Goal: Task Accomplishment & Management: Complete application form

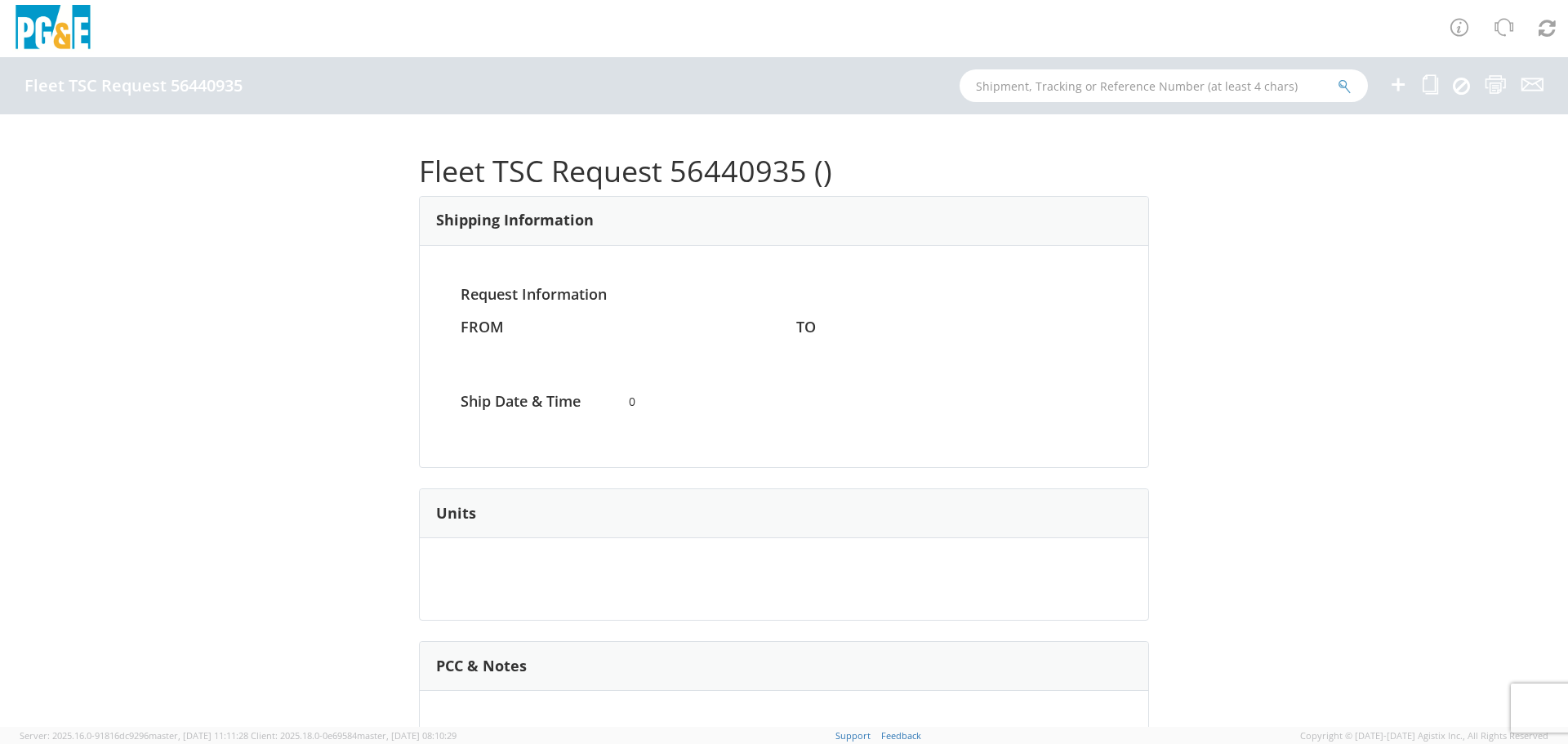
click at [1399, 86] on icon at bounding box center [1398, 85] width 20 height 21
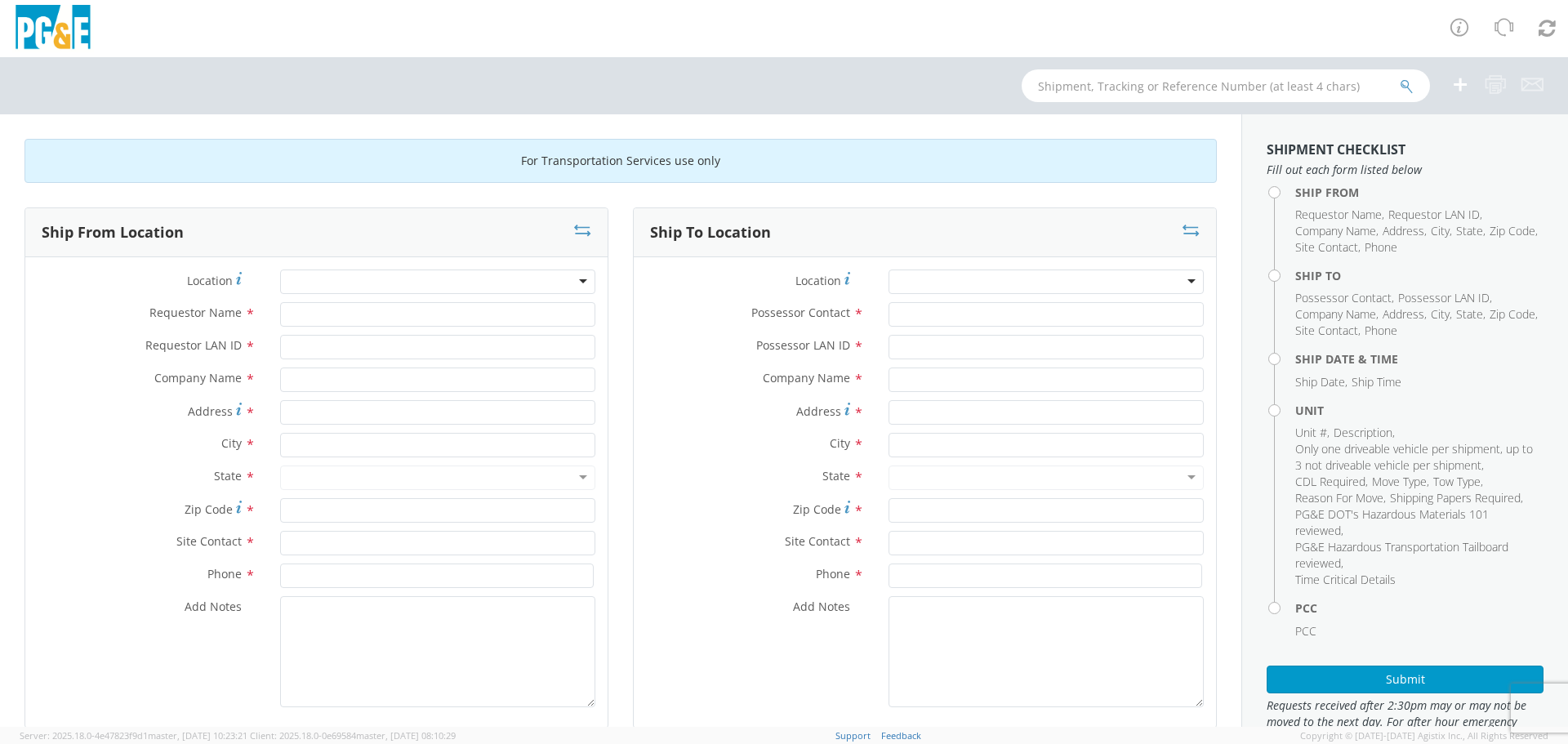
click at [352, 282] on div at bounding box center [438, 281] width 315 height 24
type input "s"
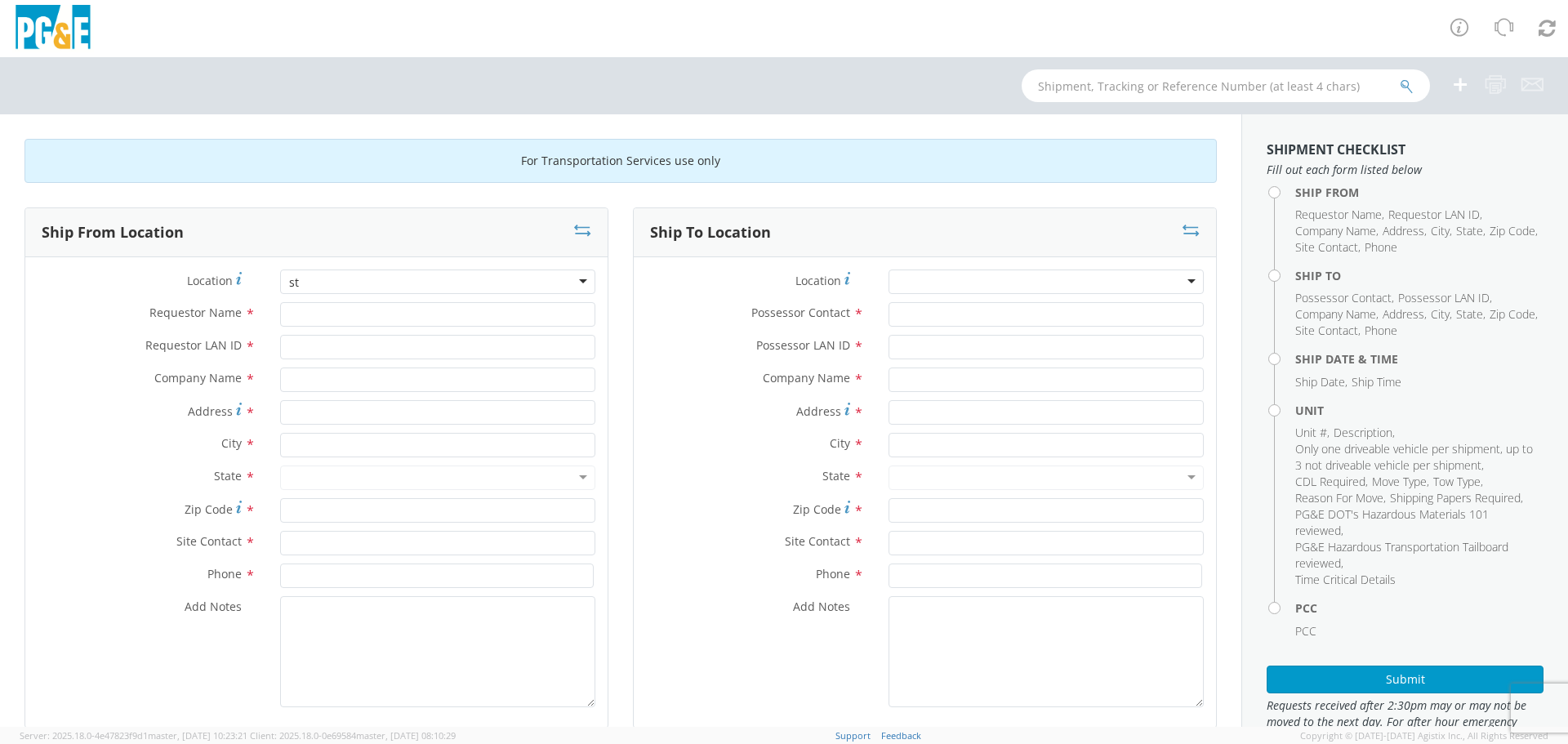
type input "s"
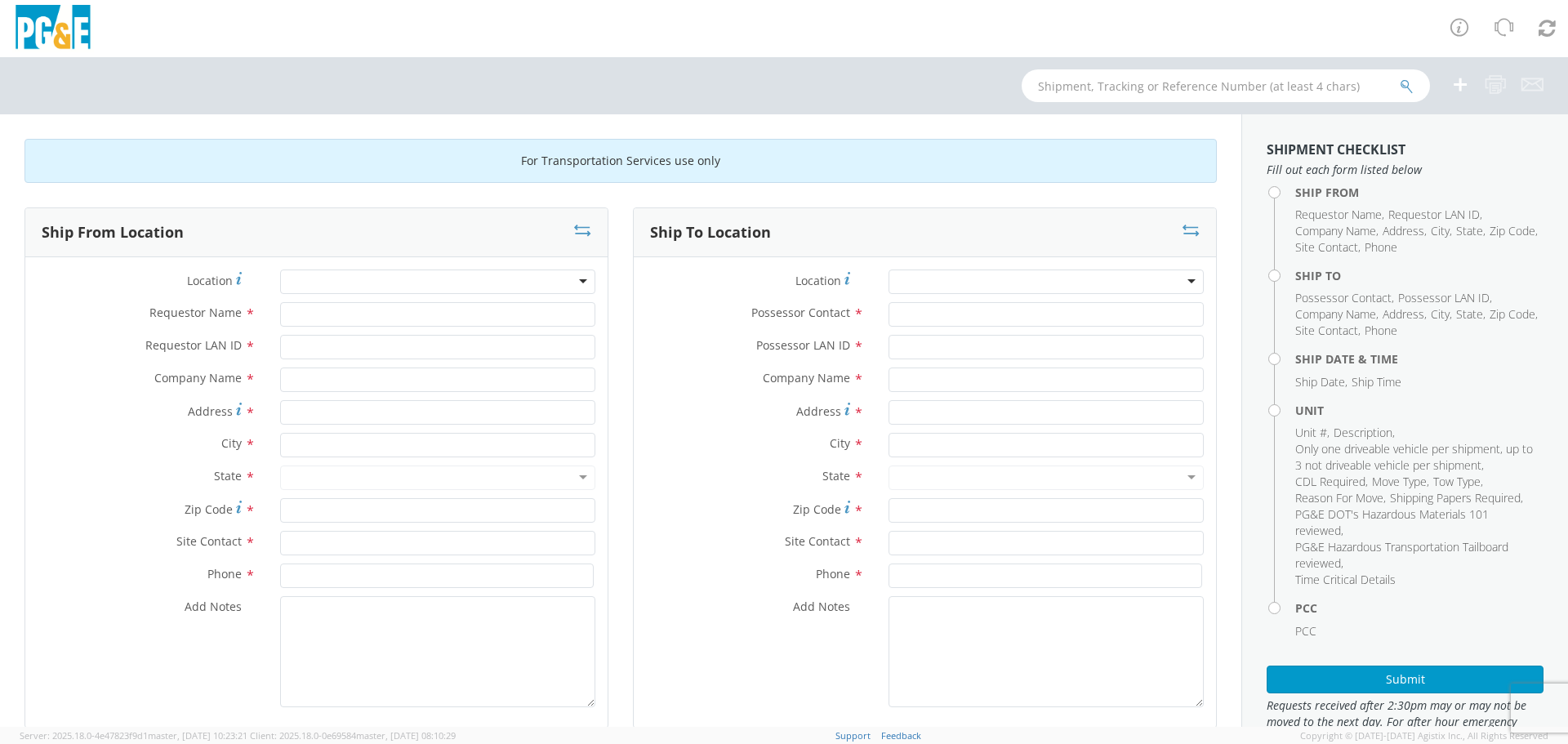
click at [354, 280] on div at bounding box center [438, 281] width 315 height 24
type input "s"
click at [314, 281] on div at bounding box center [438, 281] width 315 height 24
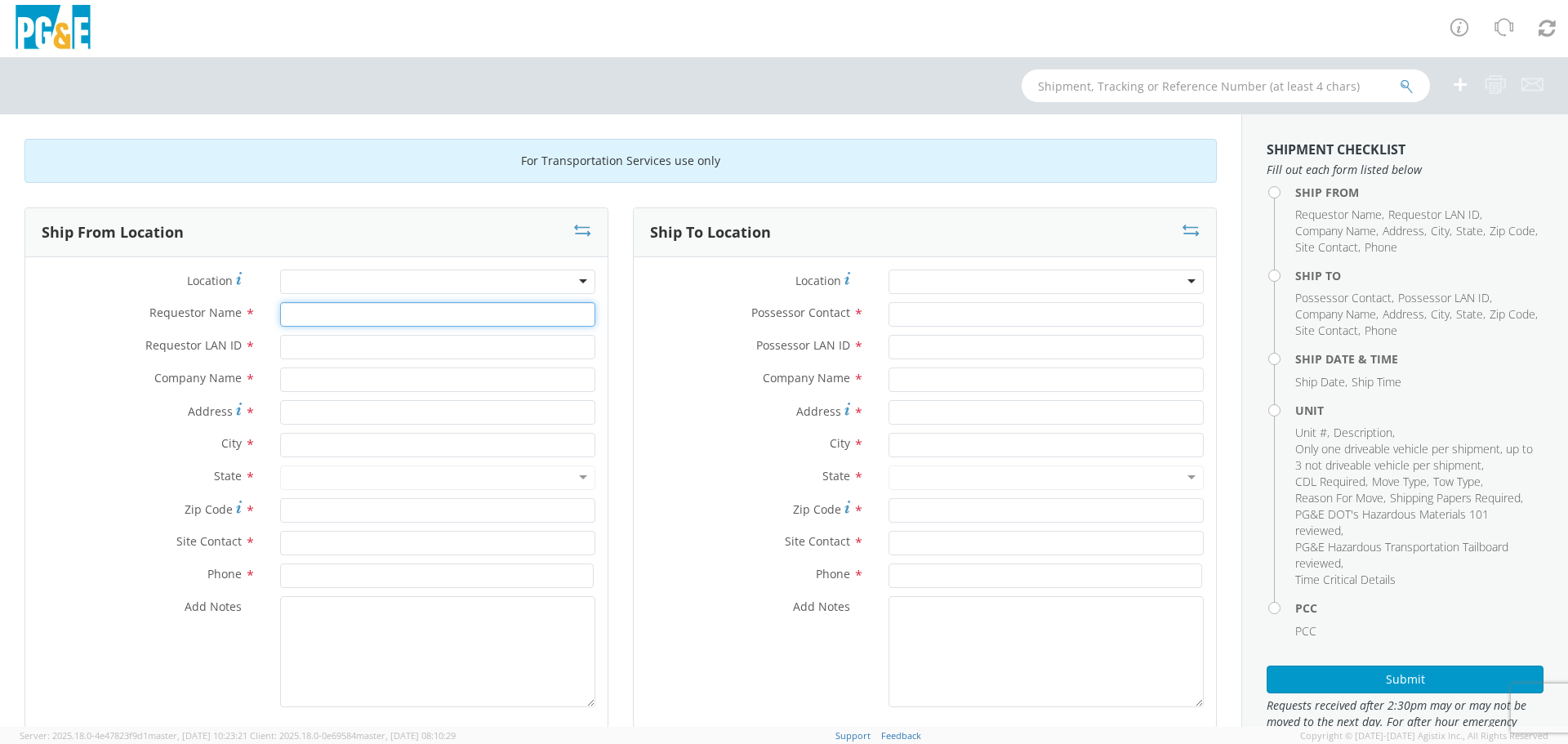
click at [322, 309] on input "Requestor Name *" at bounding box center [438, 314] width 315 height 24
click at [328, 277] on div at bounding box center [438, 281] width 315 height 24
type input "st"
type input "[PERSON_NAME]"
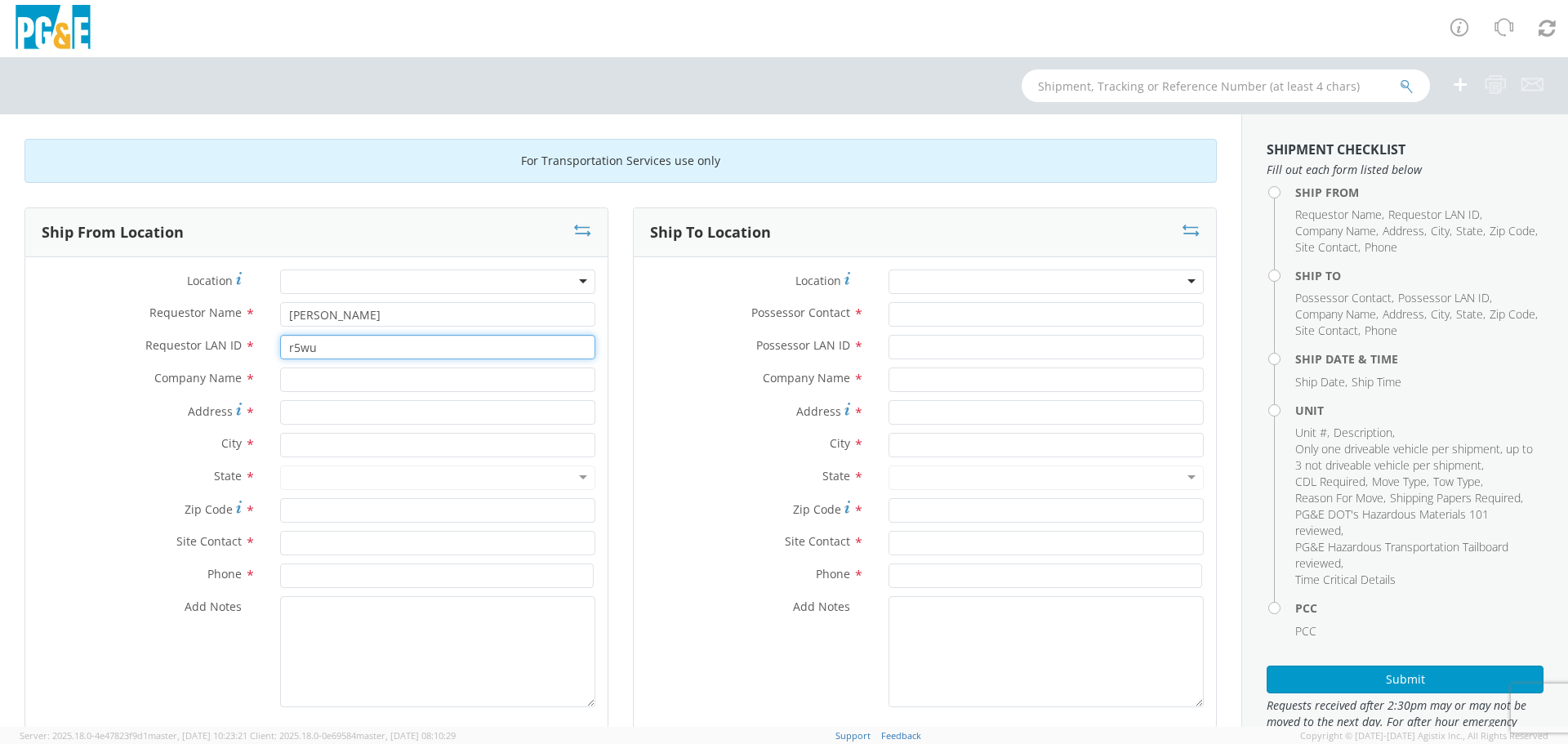
type input "r5wu"
click at [390, 288] on div at bounding box center [438, 281] width 315 height 24
type input "st"
click at [374, 275] on div at bounding box center [438, 281] width 315 height 24
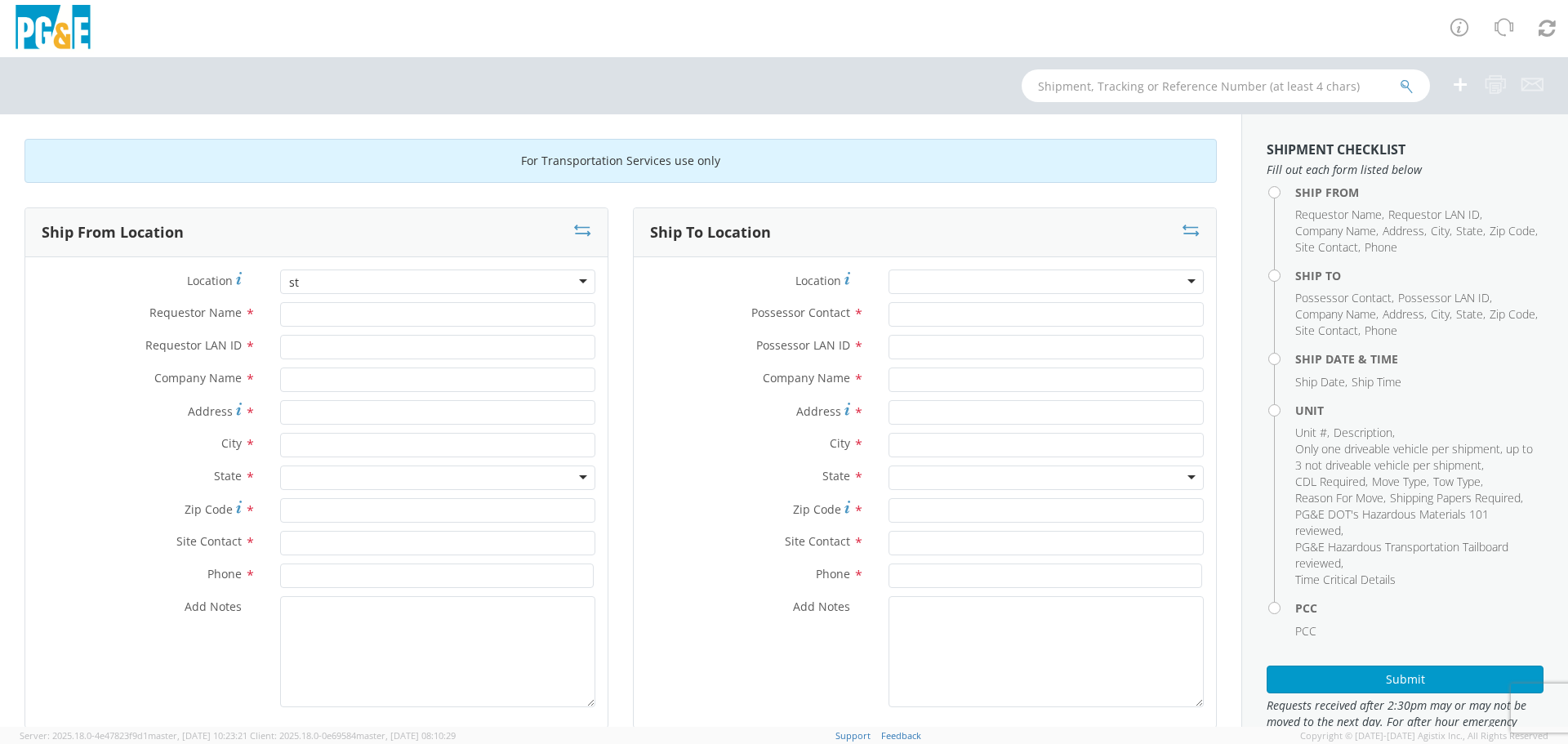
type input "st"
click at [382, 279] on div at bounding box center [438, 281] width 315 height 24
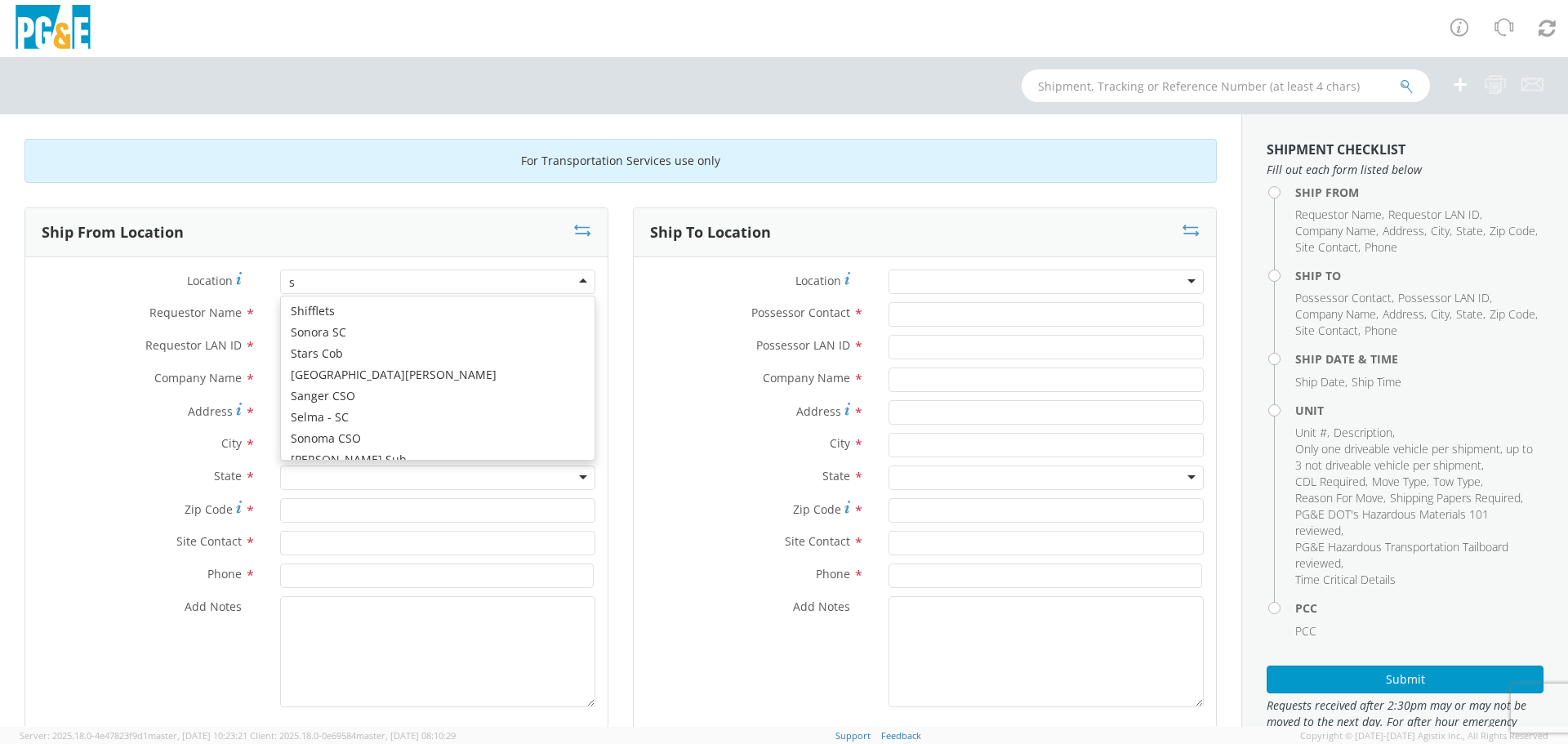
type input "st"
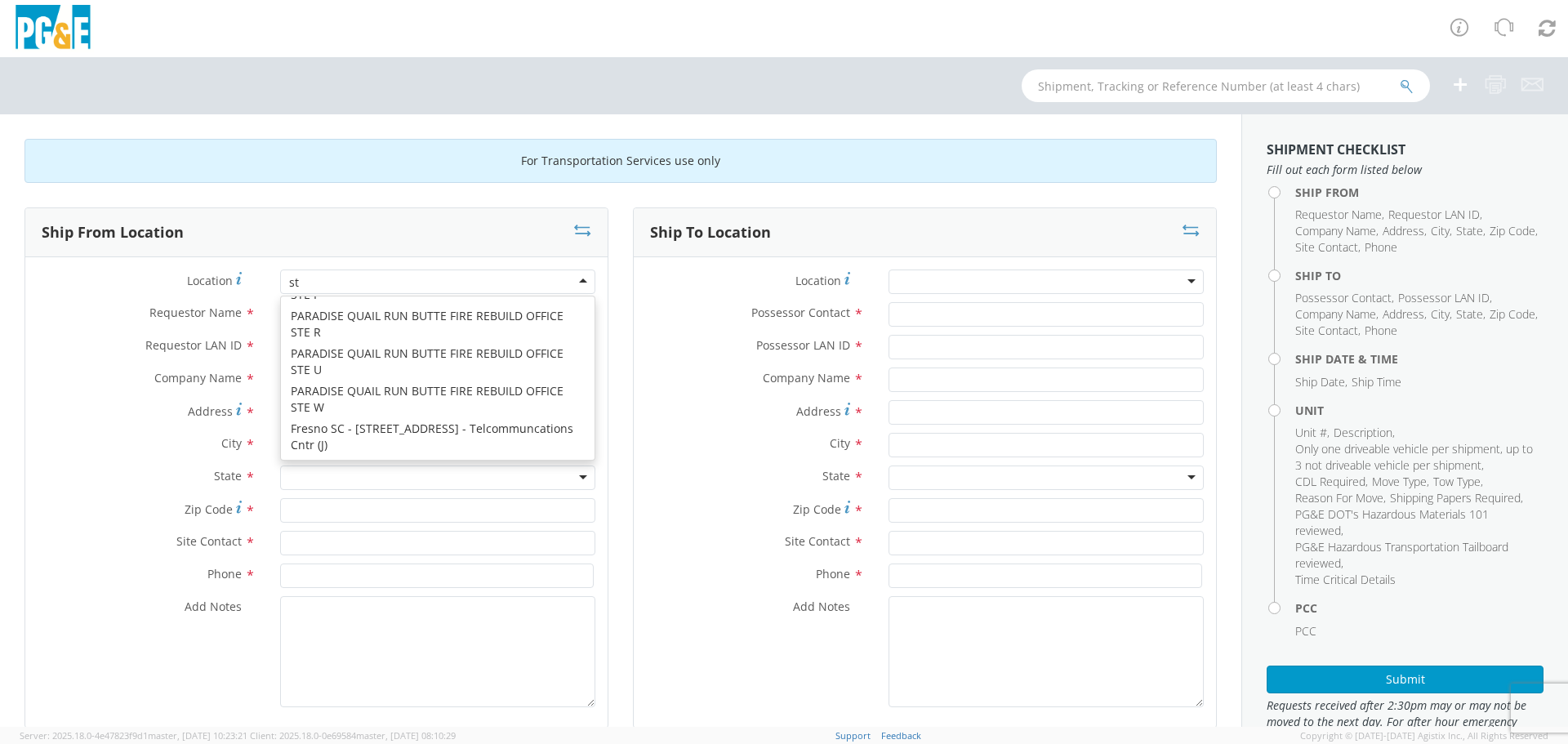
scroll to position [4, 0]
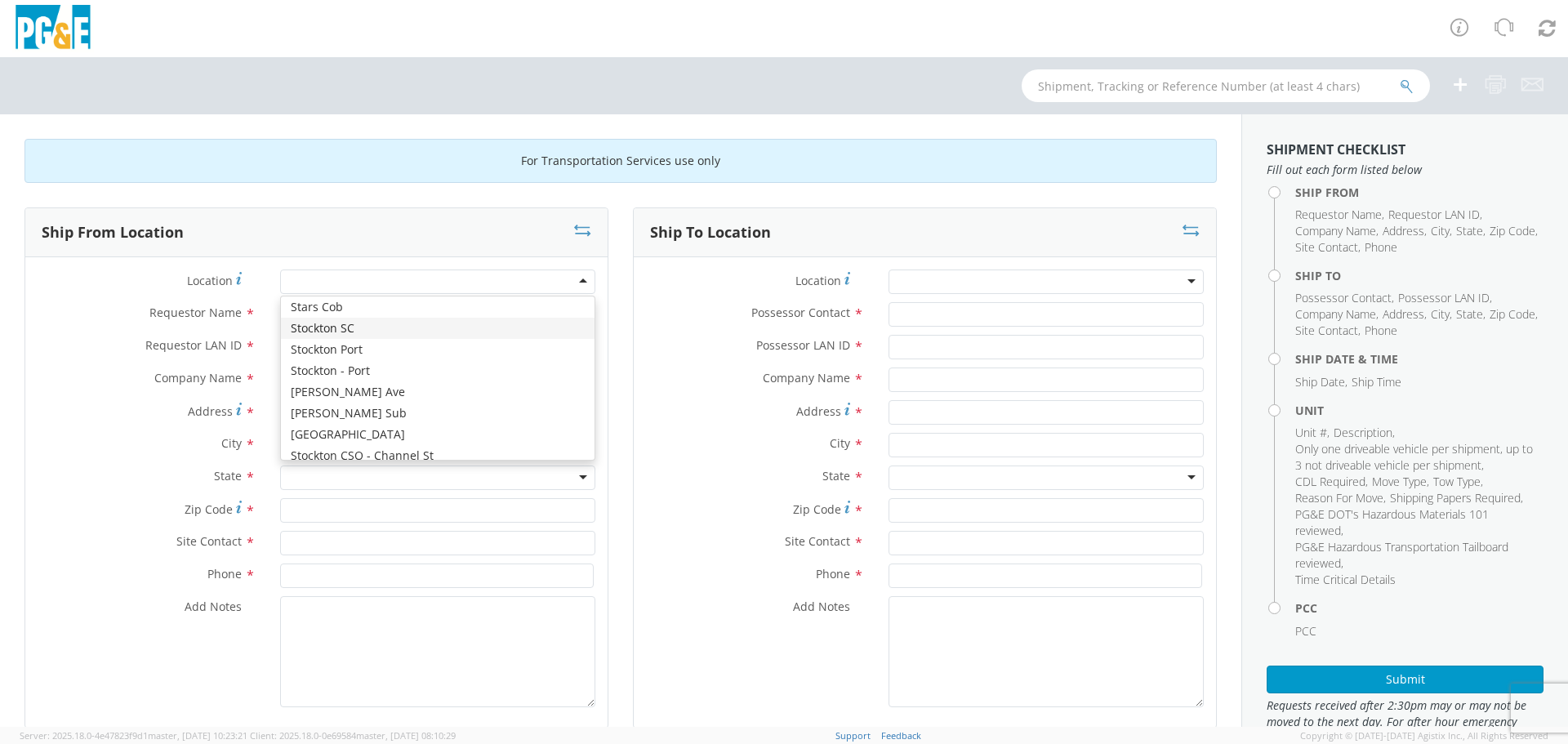
type input "PG&E"
type input "[STREET_ADDRESS]"
type input "STOCKTON"
type input "95204"
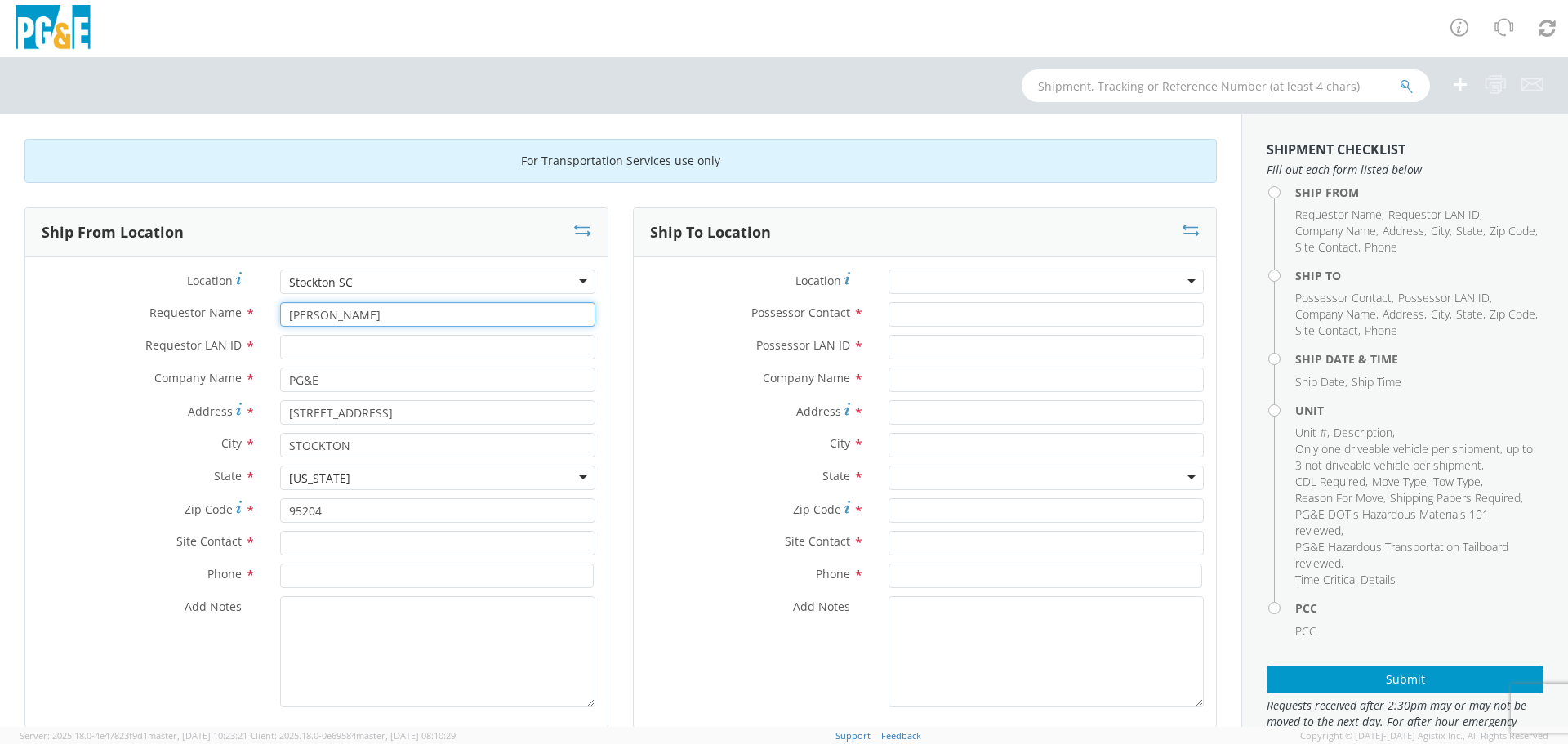
type input "[PERSON_NAME]"
type input "r5wu"
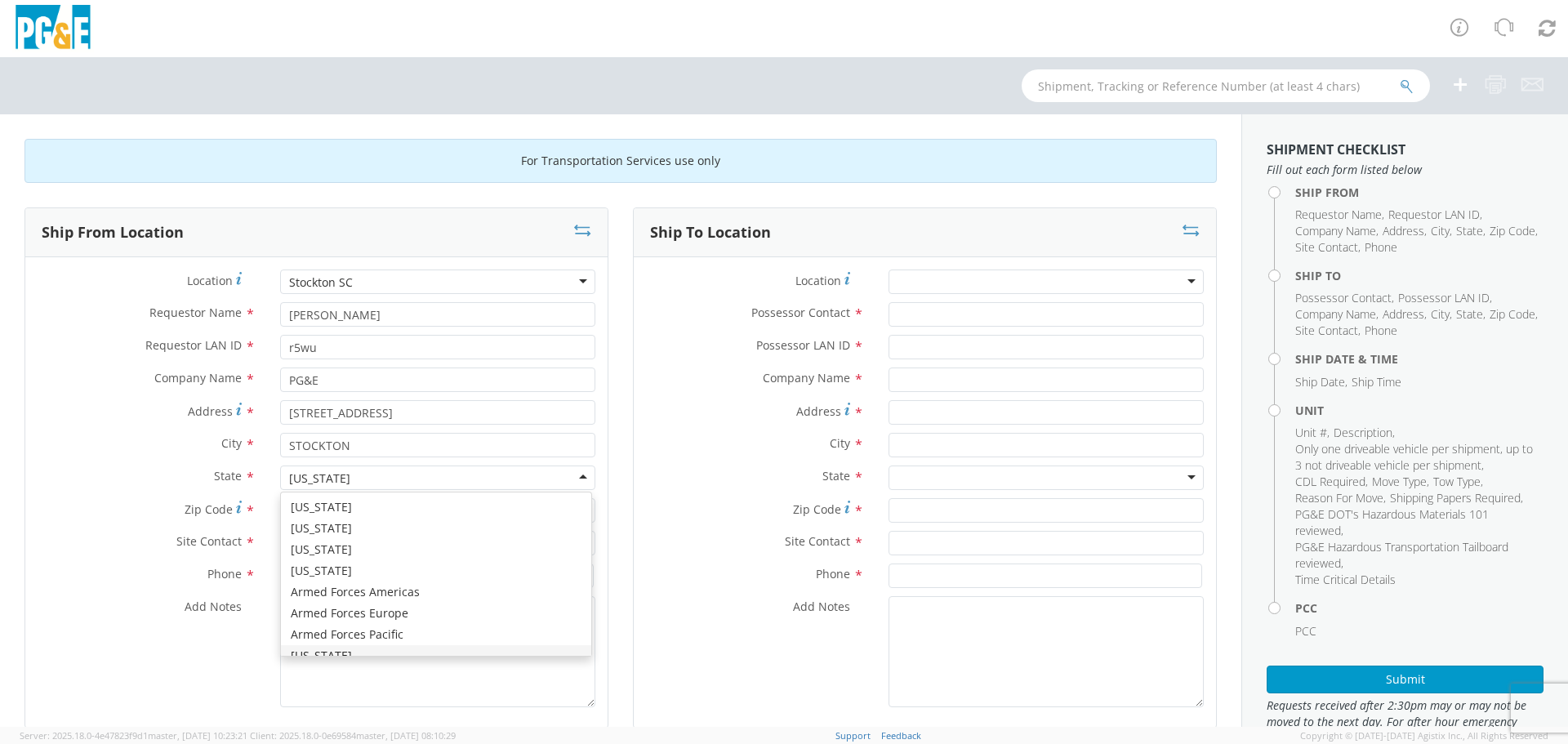
scroll to position [19, 0]
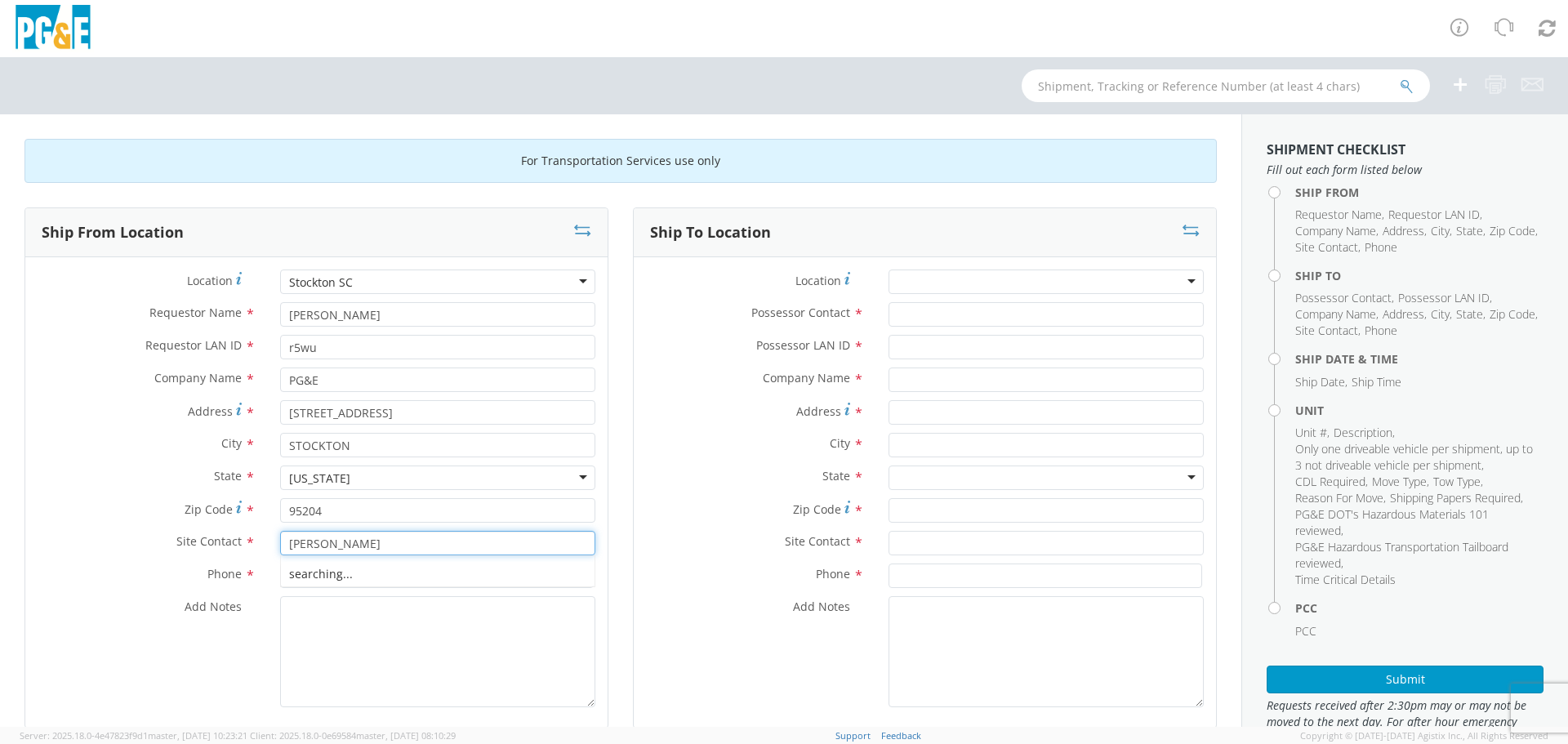
type input "[PERSON_NAME]"
type input "[PHONE_NUMBER]"
click at [968, 270] on div at bounding box center [1046, 281] width 315 height 24
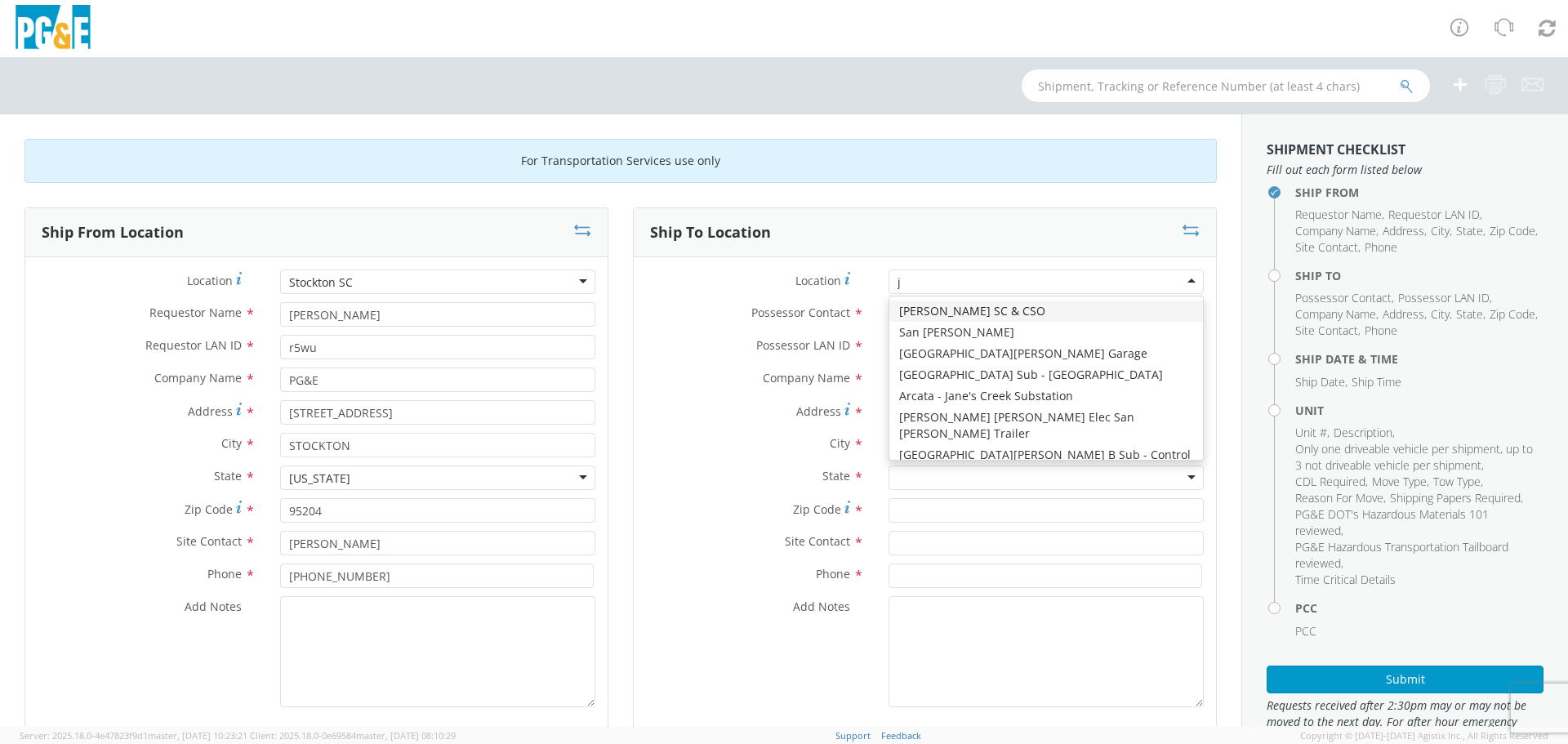
type input "jj"
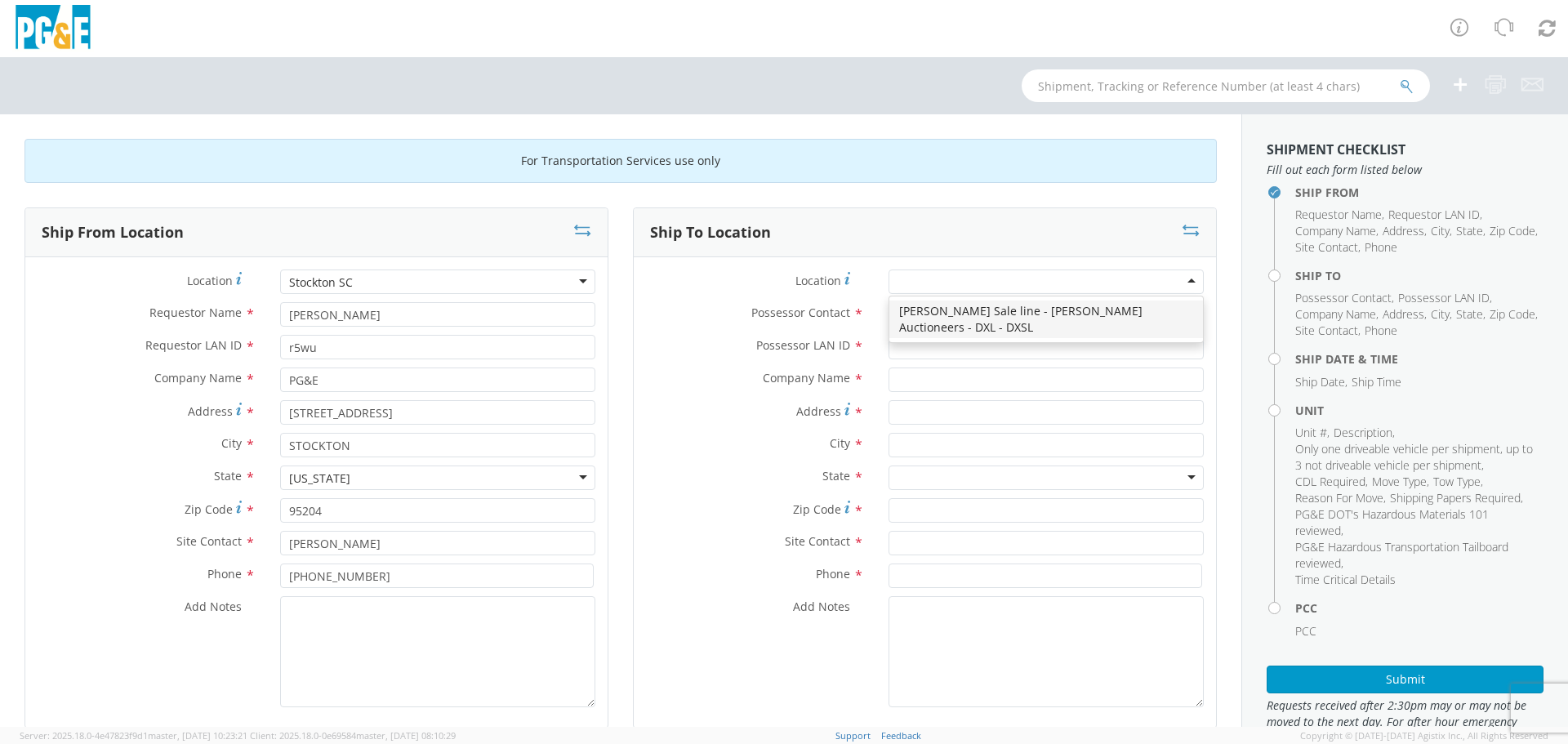
type input "PG&E"
type input "[STREET_ADDRESS][PERSON_NAME]"
type input "[PERSON_NAME]"
type input "95620"
type input "[PHONE_NUMBER]"
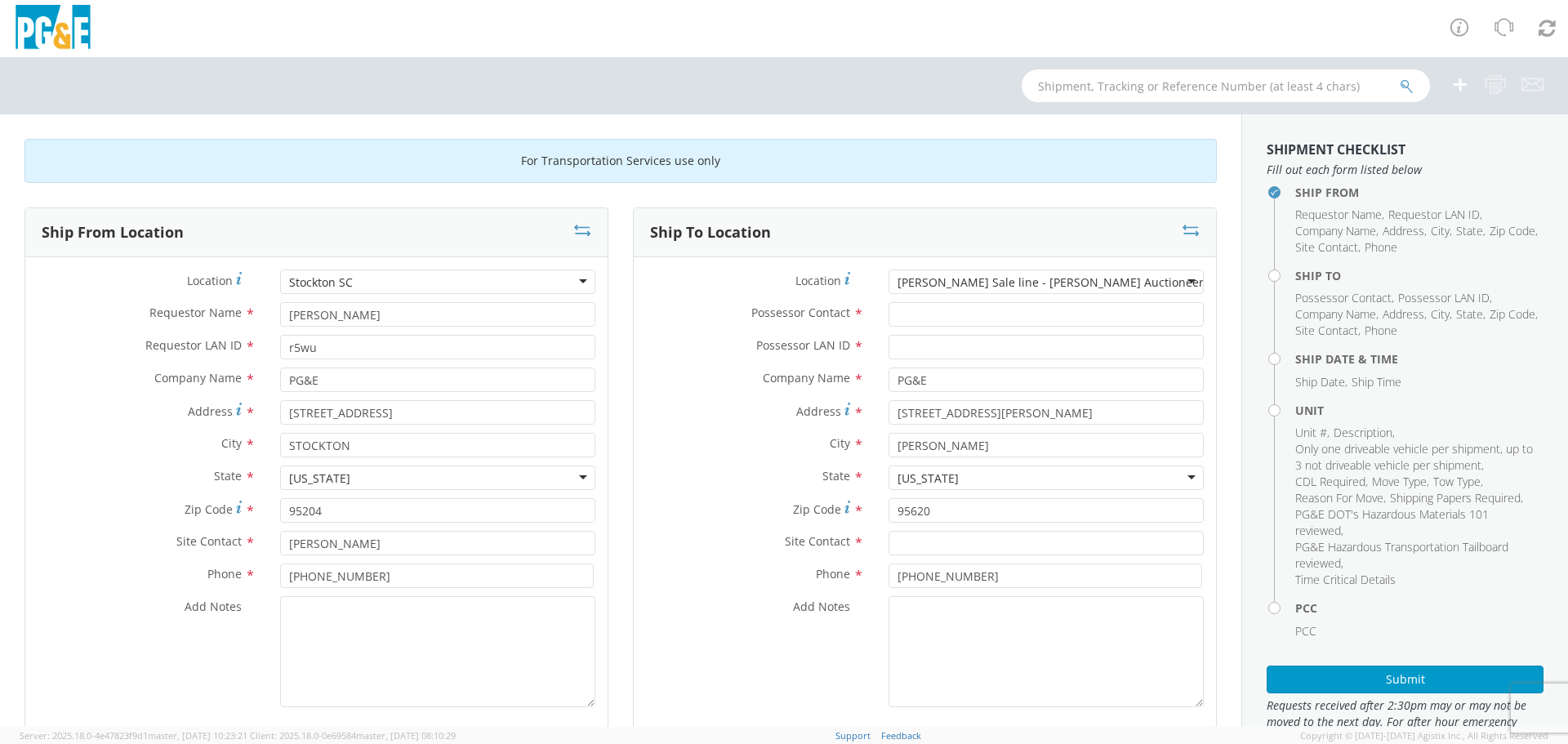
scroll to position [0, 0]
click at [1033, 304] on input "Possessor Contact *" at bounding box center [1046, 314] width 315 height 24
type input "[PERSON_NAME]"
type input "dqgr"
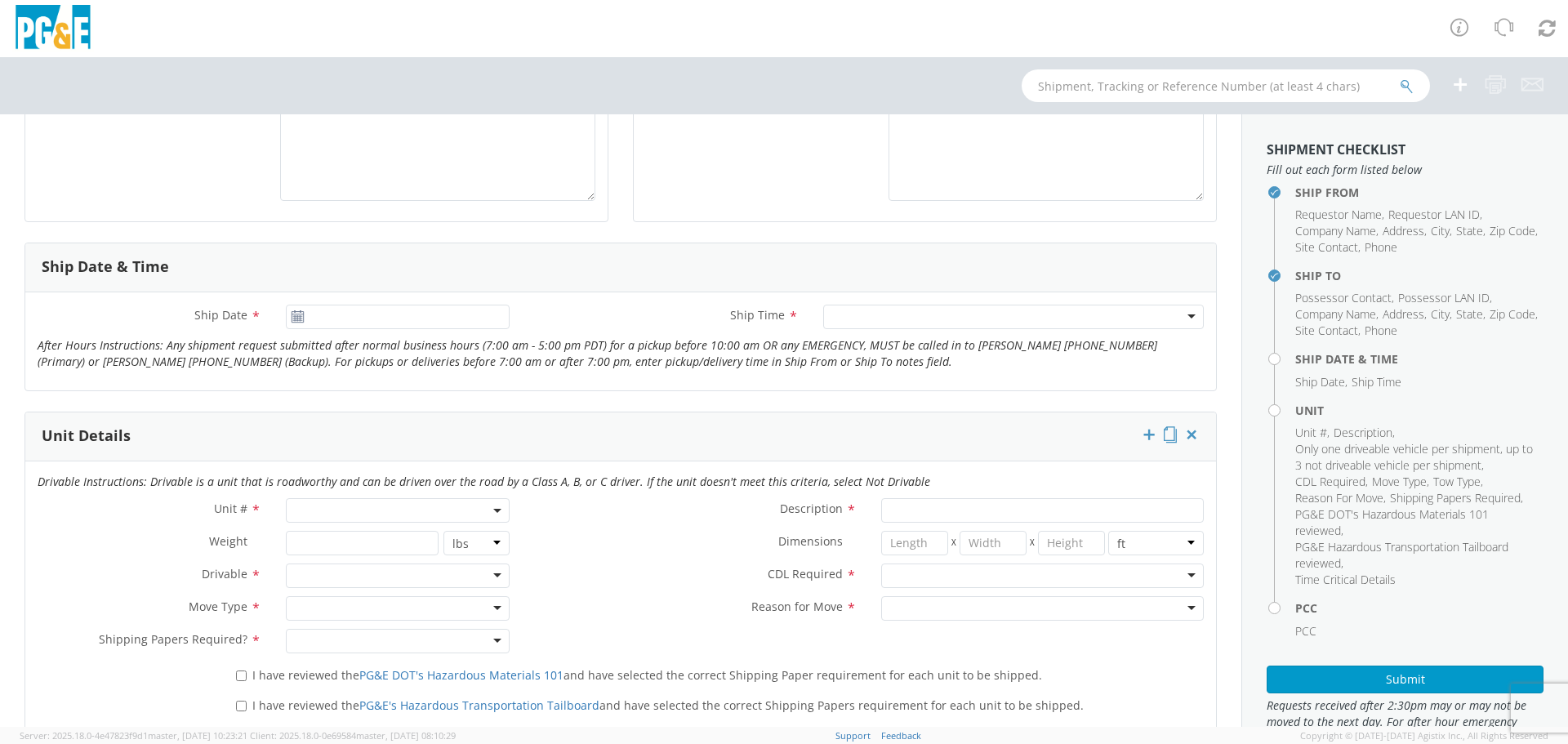
scroll to position [490, 0]
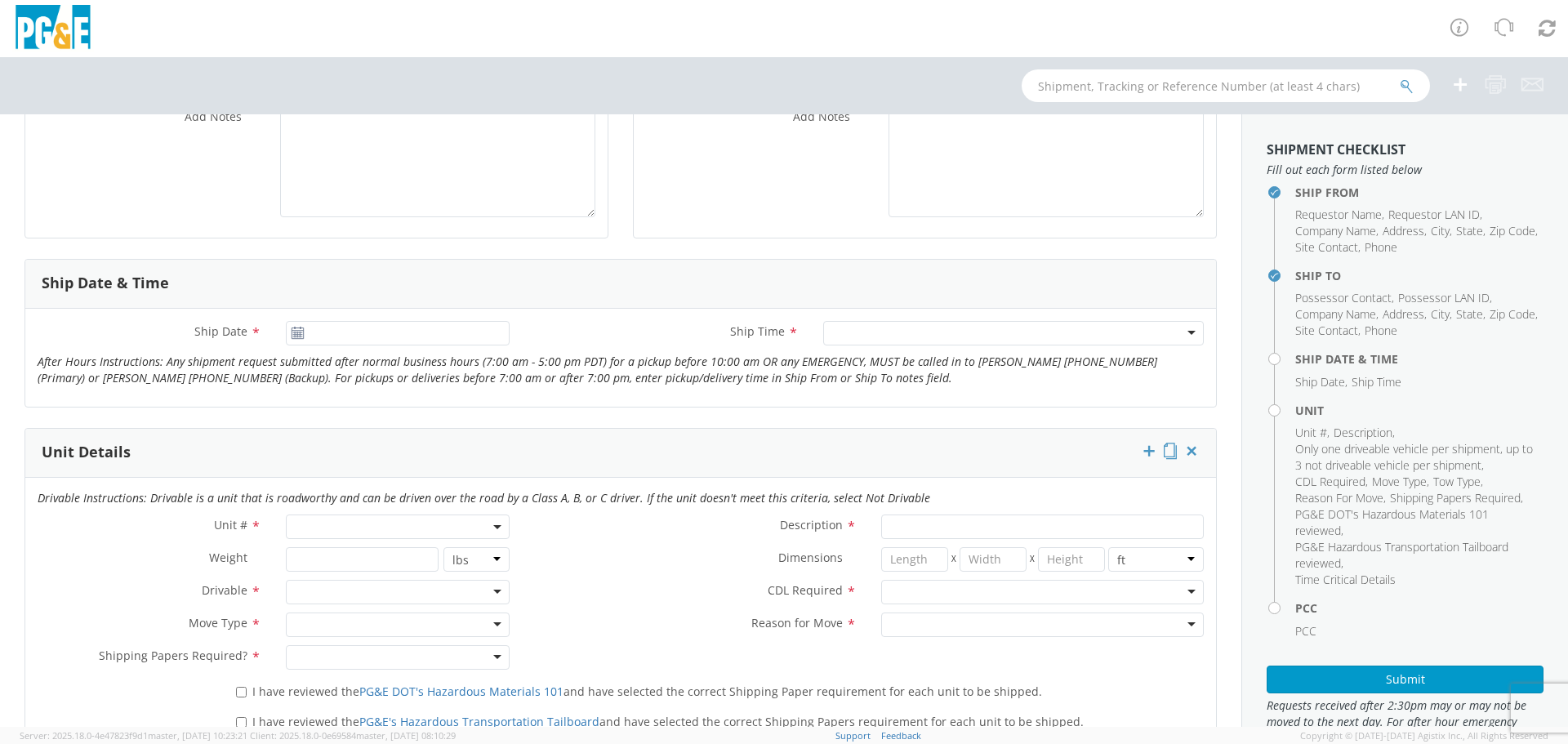
type input "[PERSON_NAME]"
click at [291, 334] on icon at bounding box center [297, 333] width 14 height 13
click at [294, 336] on icon at bounding box center [297, 333] width 14 height 13
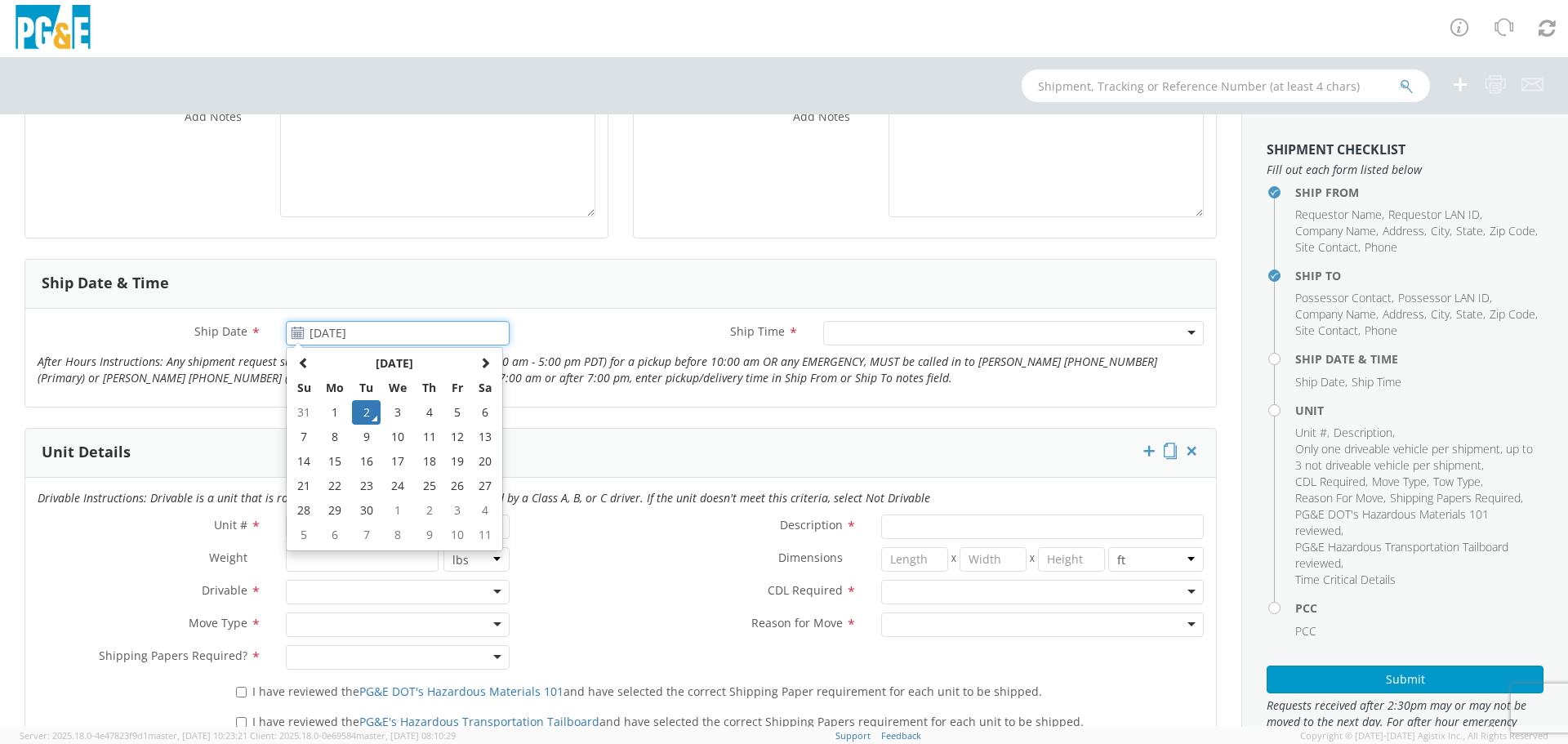
click at [328, 336] on input "[DATE]" at bounding box center [398, 333] width 224 height 24
click at [424, 414] on td "4" at bounding box center [429, 412] width 28 height 24
type input "[DATE]"
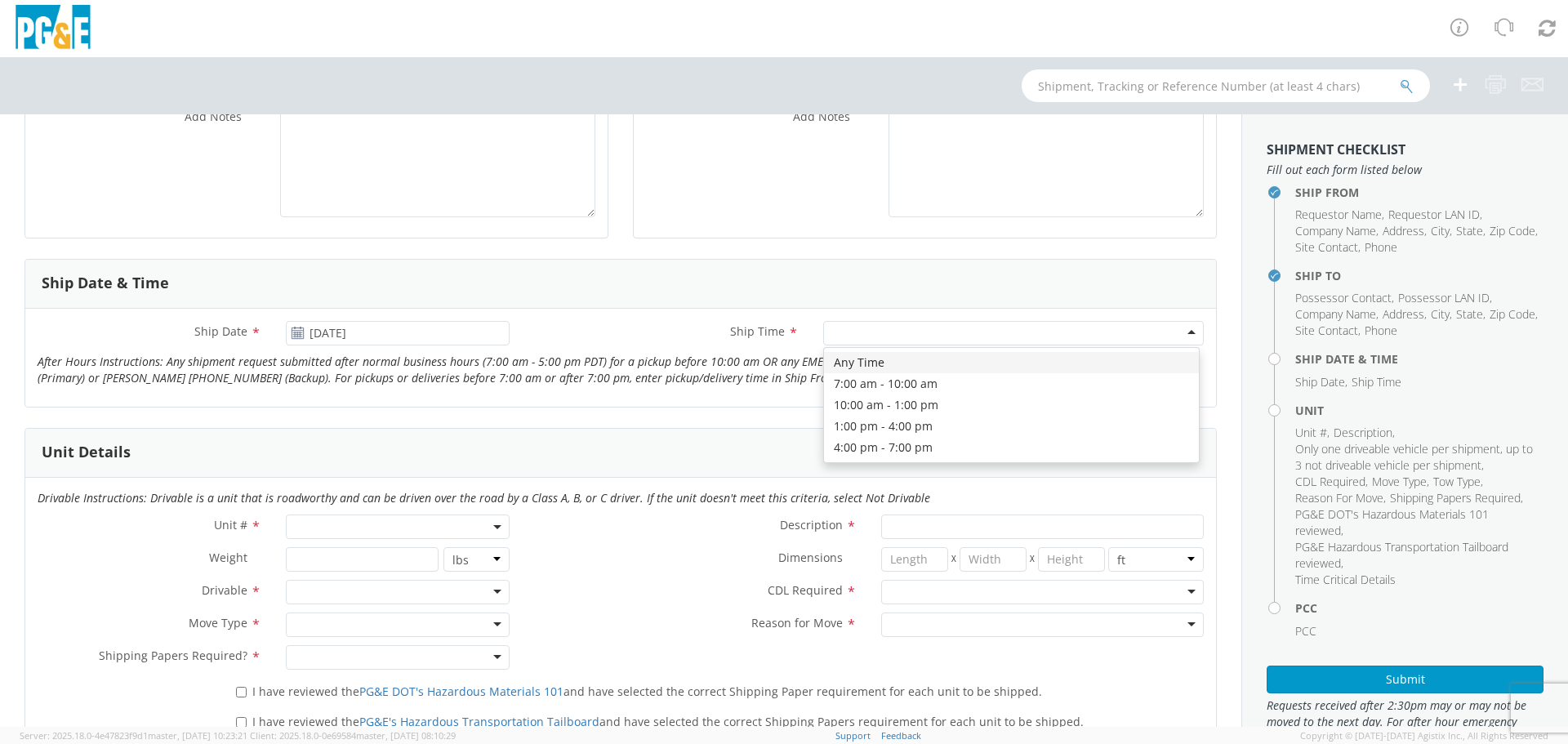
click at [971, 330] on div at bounding box center [1014, 333] width 380 height 24
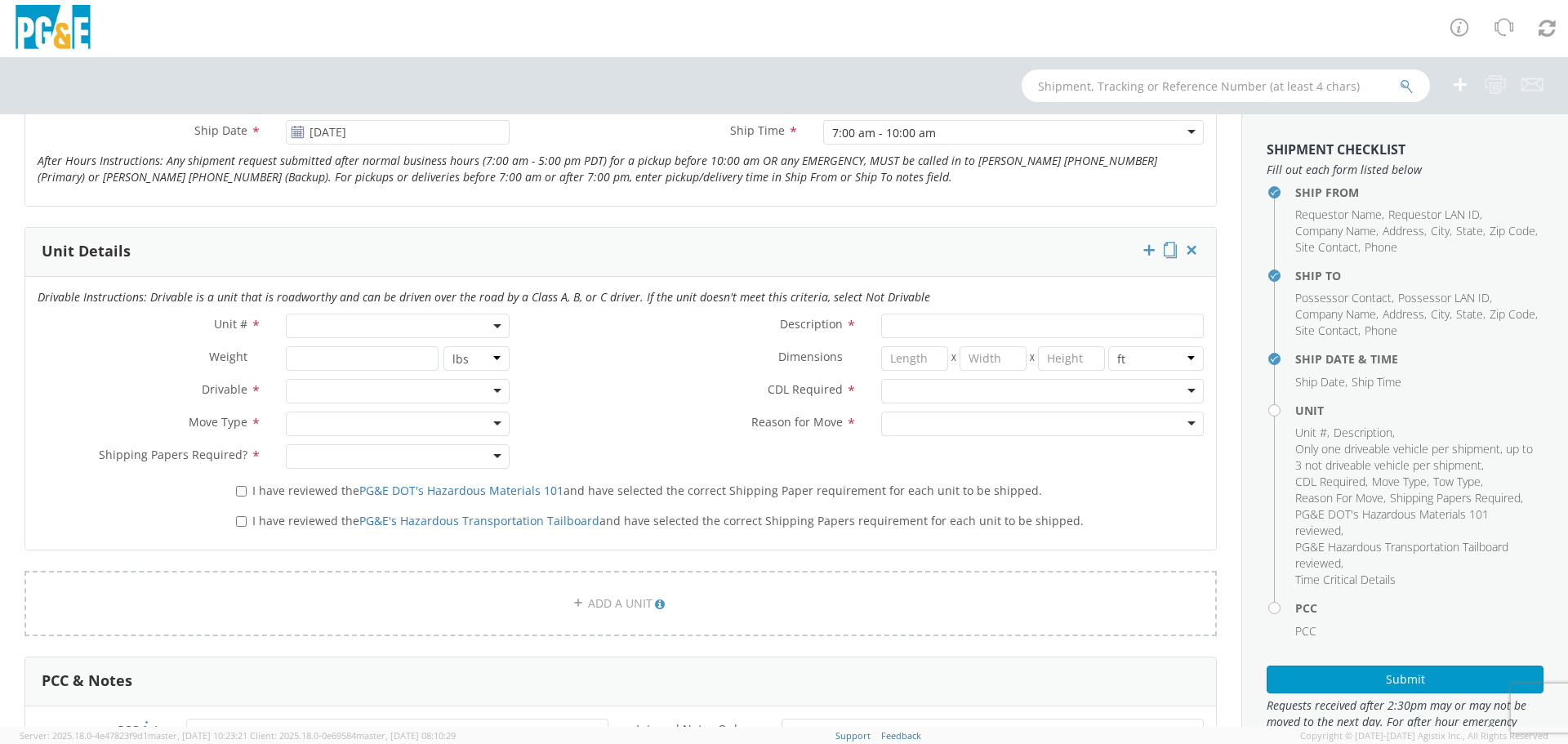
scroll to position [816, 0]
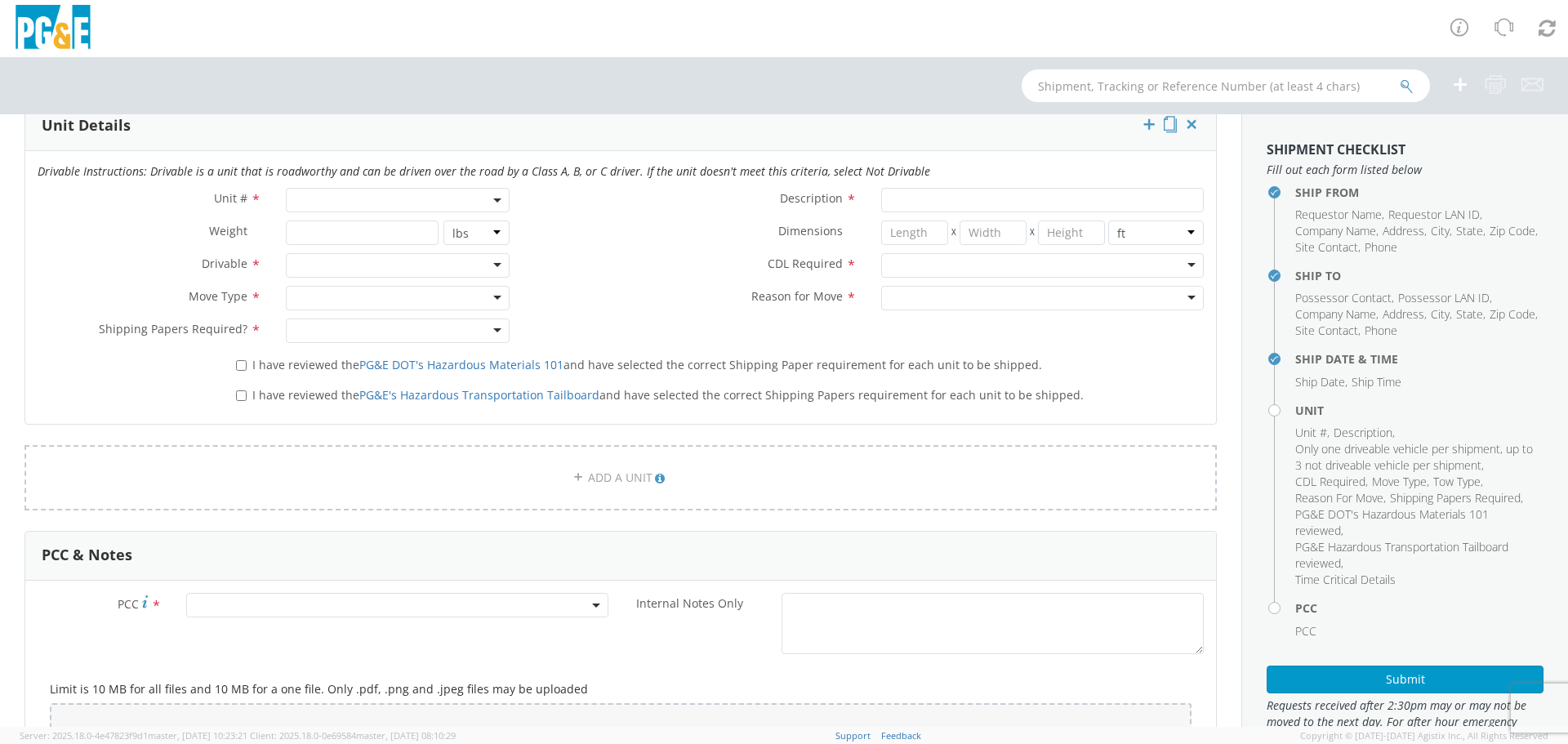
click at [363, 198] on span at bounding box center [398, 200] width 224 height 24
click at [404, 225] on input "search" at bounding box center [396, 227] width 213 height 24
type input "b26183"
type input "PICKUP; 1/2T 4x4"
type input "9500"
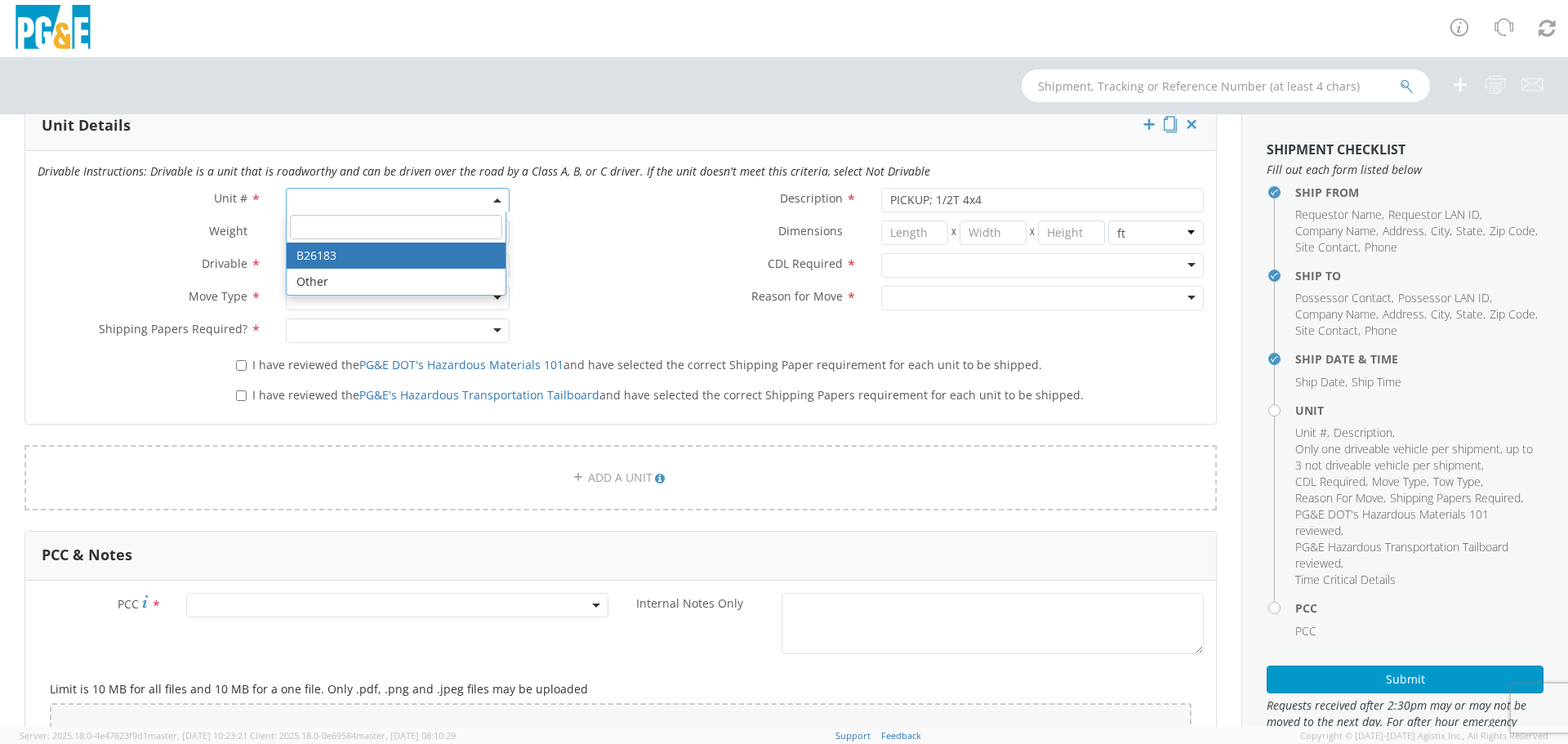
select select "B26183"
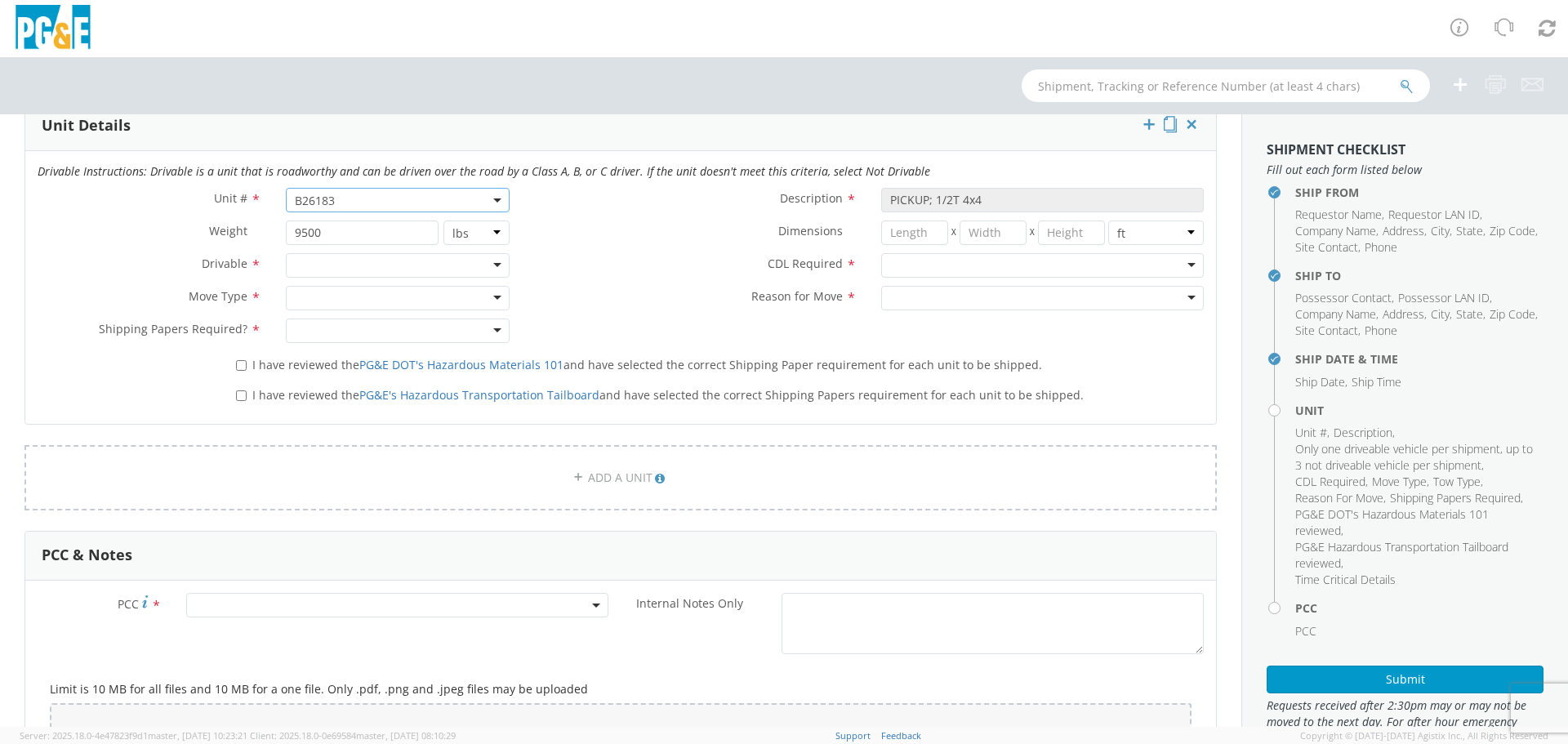
click at [361, 265] on div at bounding box center [398, 265] width 224 height 24
click at [367, 298] on div at bounding box center [398, 298] width 224 height 24
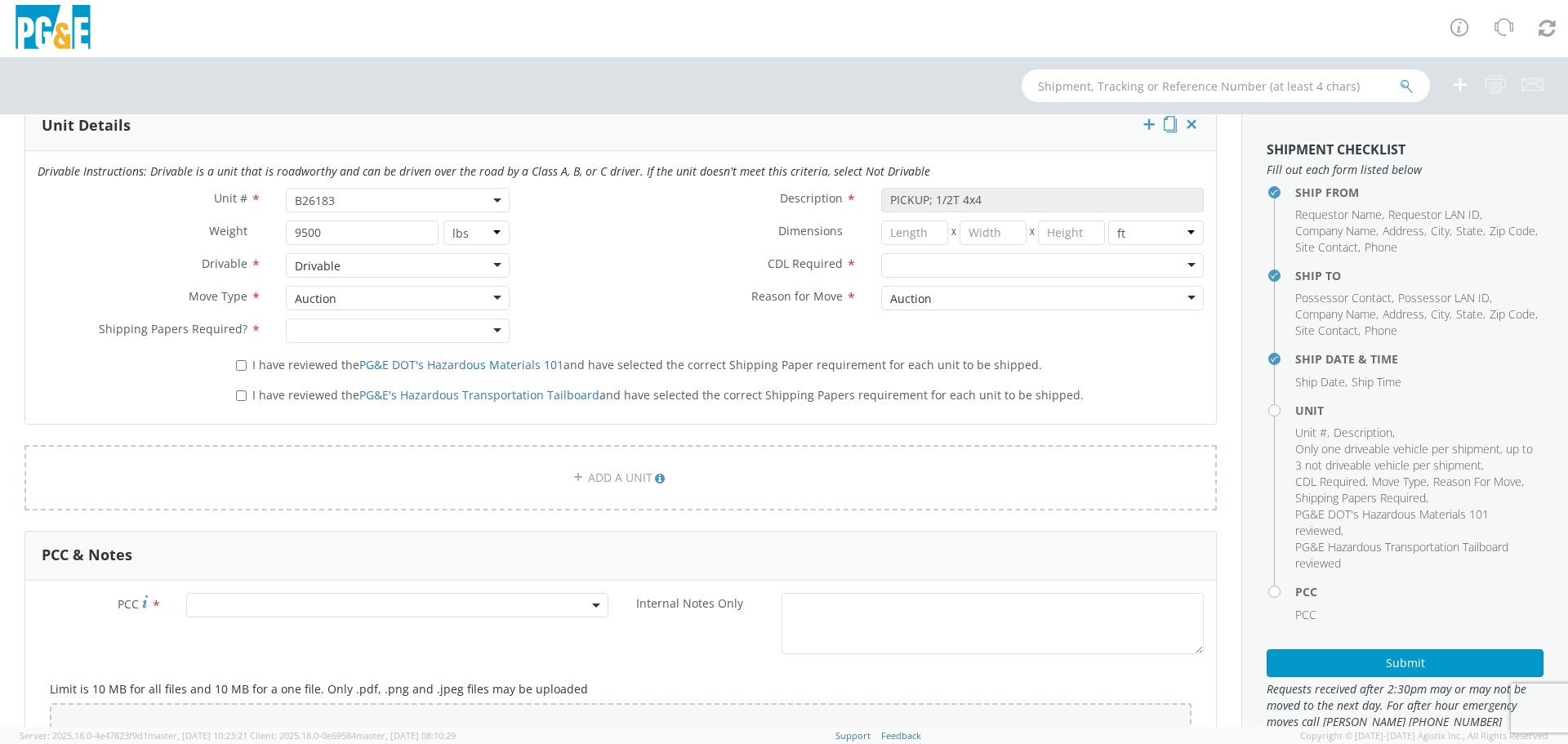
click at [367, 327] on div at bounding box center [398, 330] width 224 height 24
click at [236, 363] on input "I have reviewed the PG&E DOT's Hazardous Materials 101 and have selected the co…" at bounding box center [241, 365] width 10 height 10
checkbox input "true"
click at [238, 393] on input "I have reviewed the PG&E's Hazardous Transportation Tailboard and have selected…" at bounding box center [241, 395] width 10 height 10
checkbox input "true"
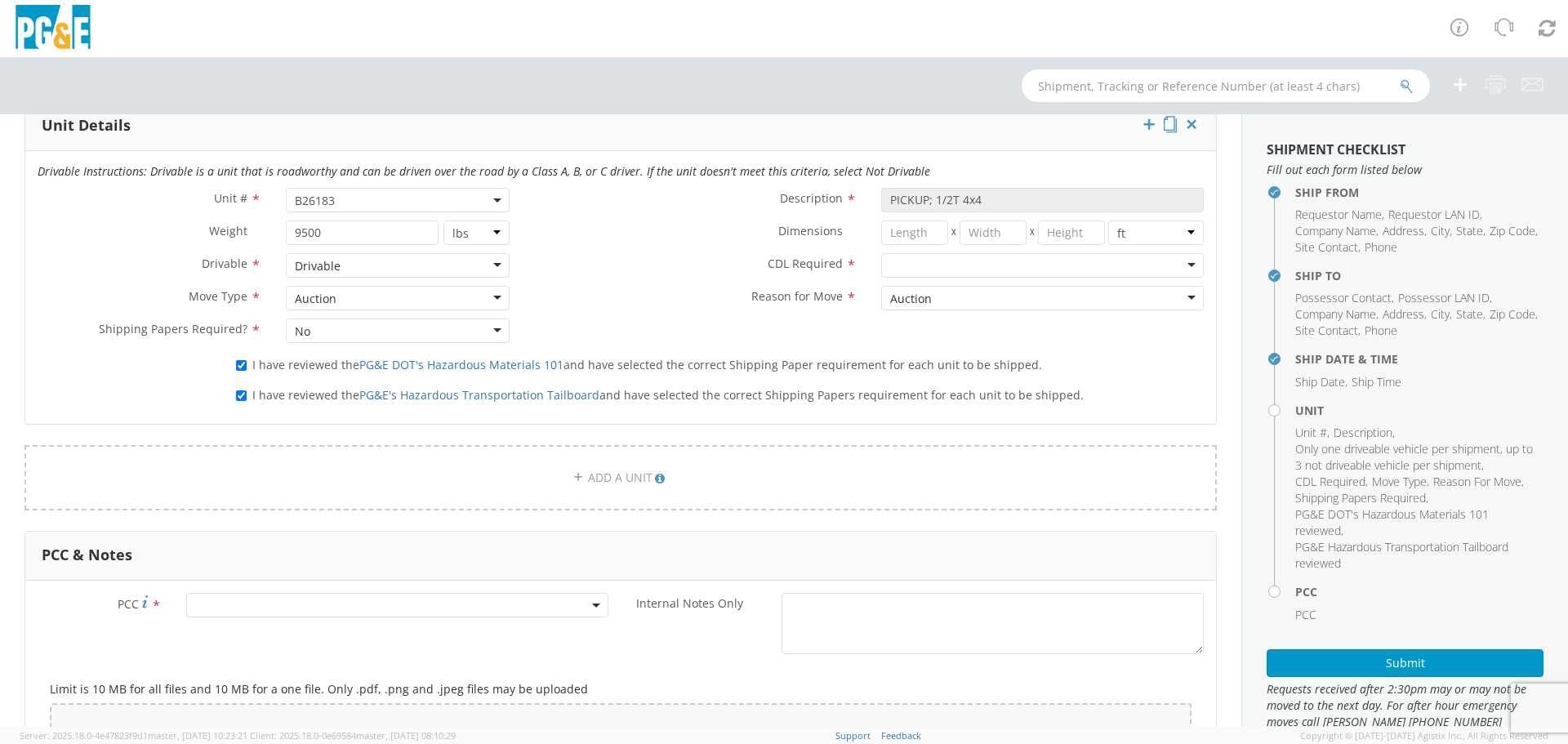
click at [959, 267] on div at bounding box center [1042, 265] width 323 height 24
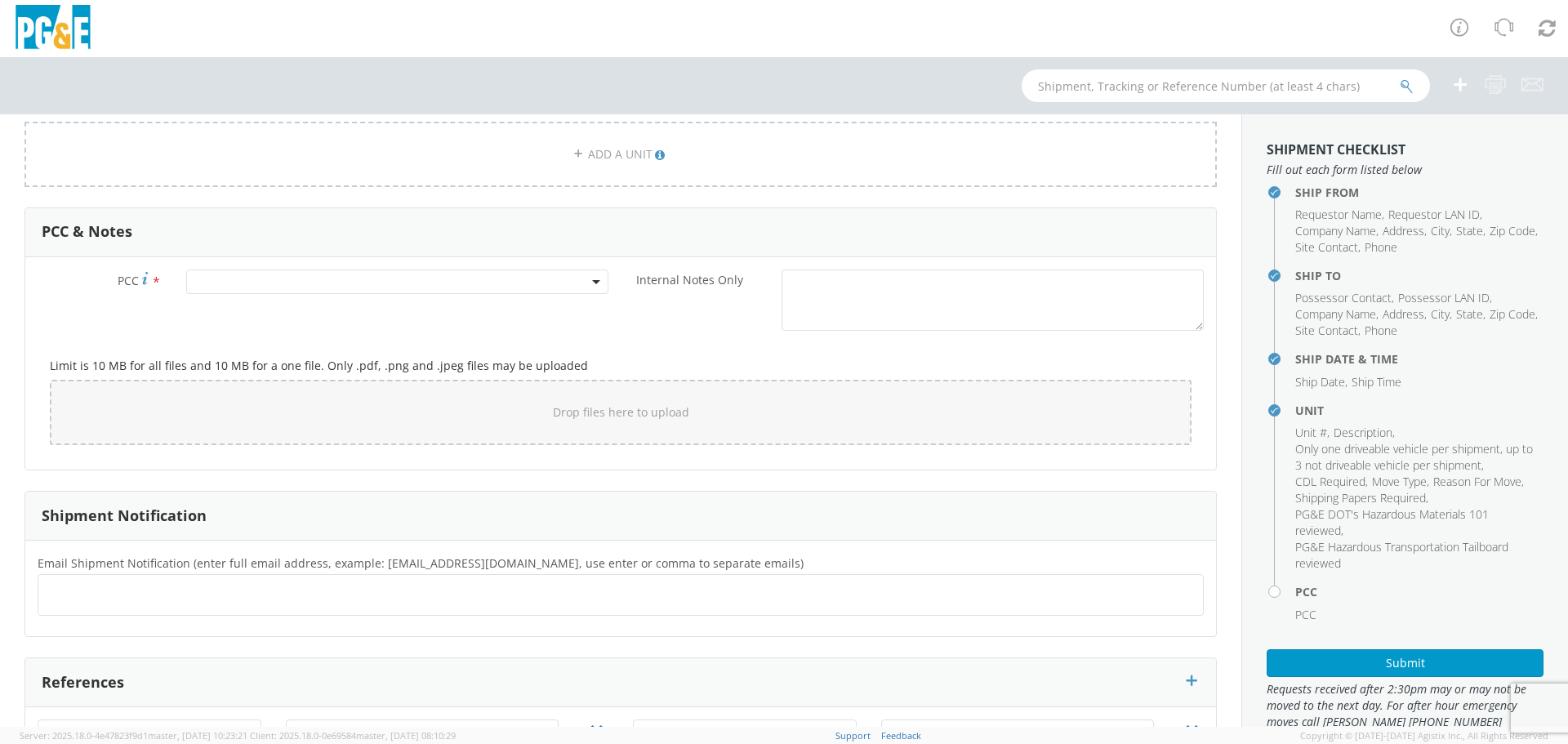
scroll to position [1143, 0]
click at [460, 278] on span at bounding box center [397, 278] width 423 height 24
click at [465, 299] on input "number" at bounding box center [394, 306] width 409 height 24
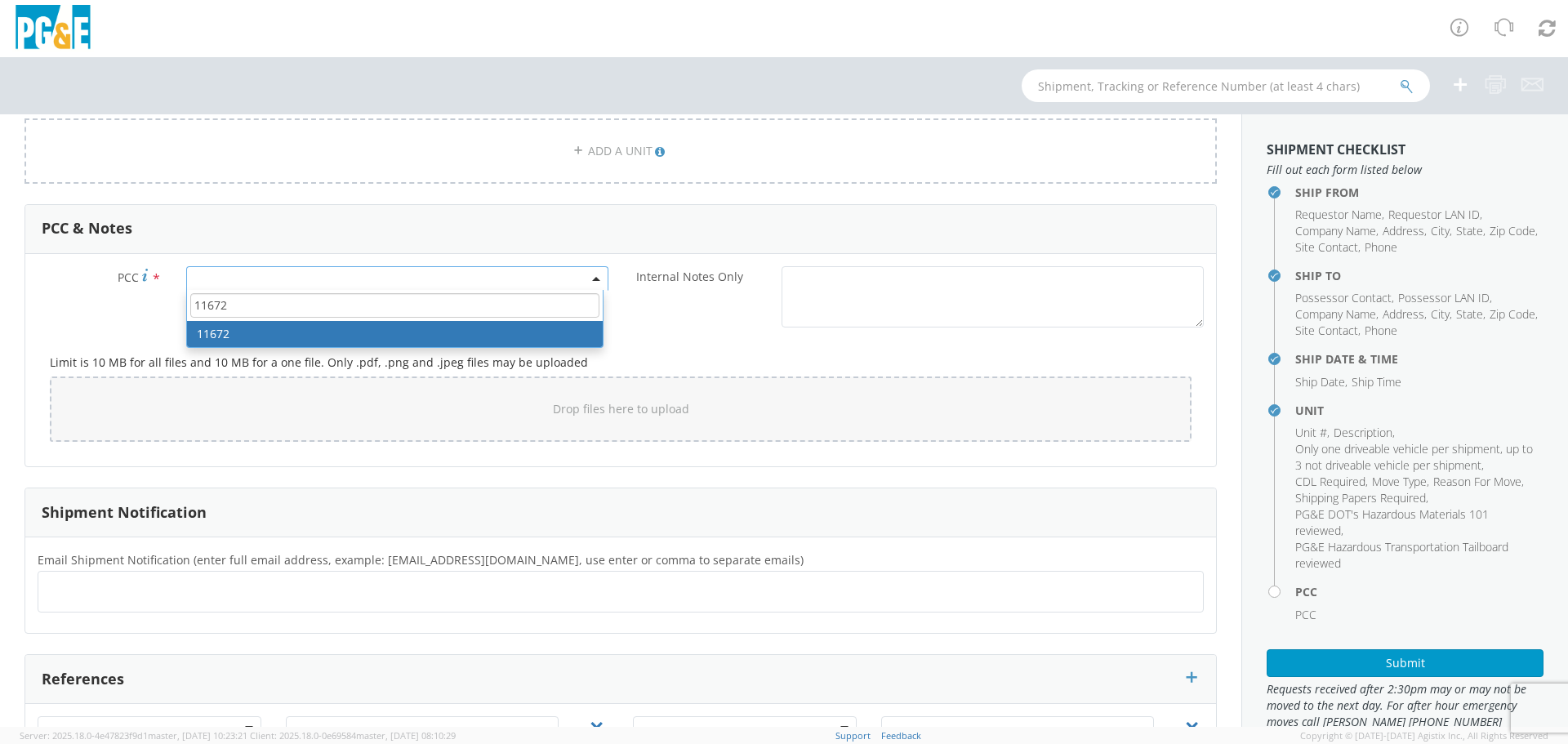
type input "11672"
select select "11672"
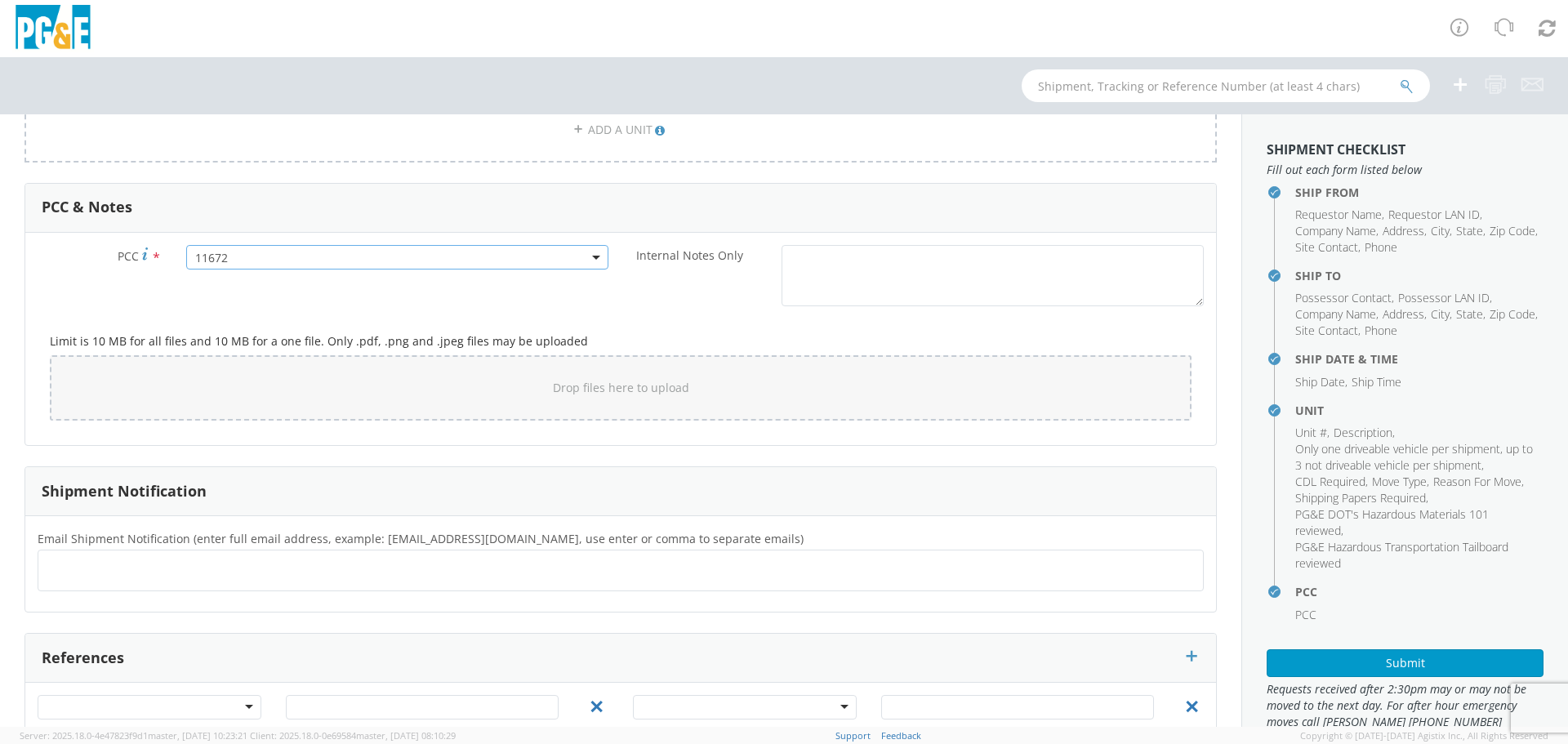
scroll to position [1231, 0]
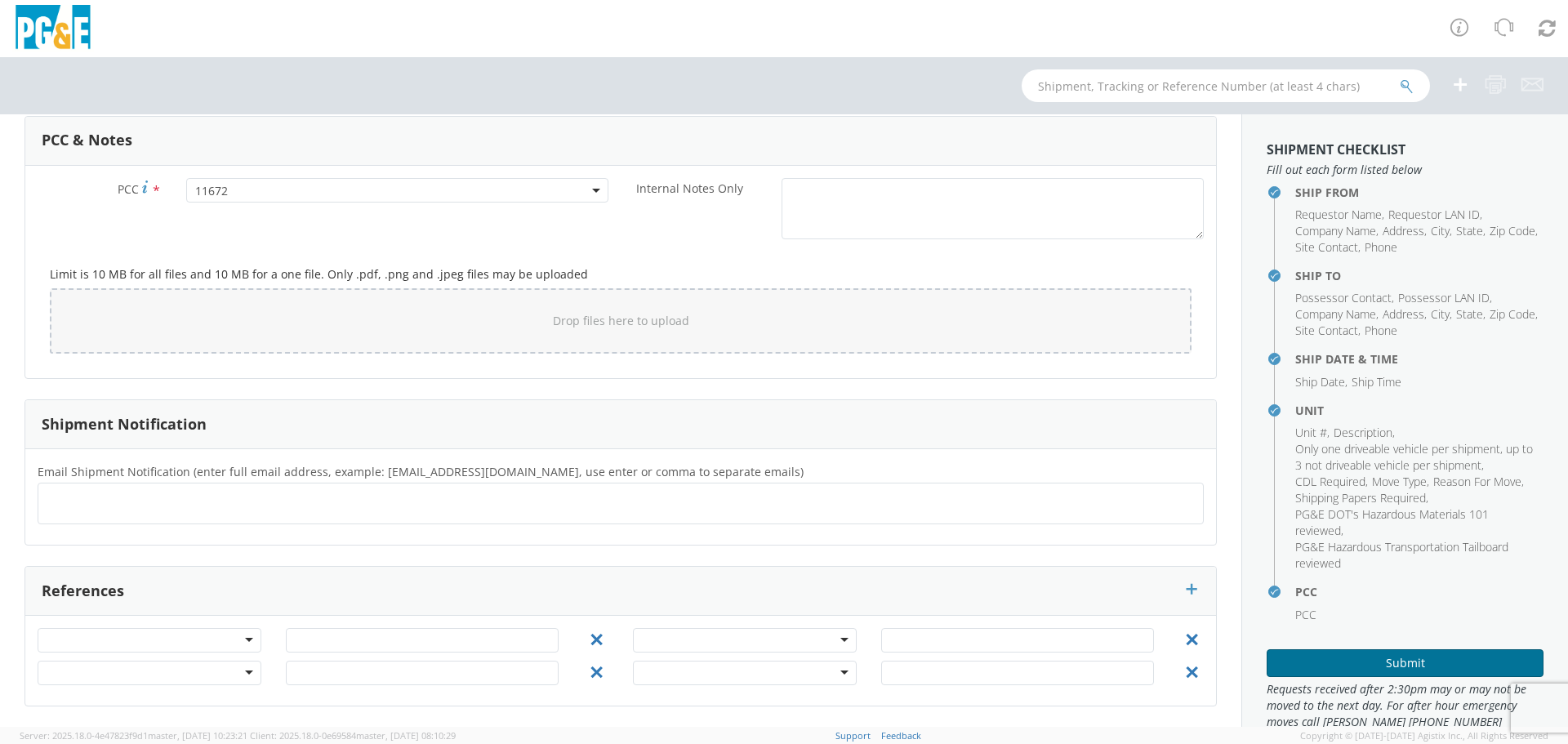
click at [1396, 657] on button "Submit" at bounding box center [1405, 663] width 277 height 28
